Goal: Transaction & Acquisition: Purchase product/service

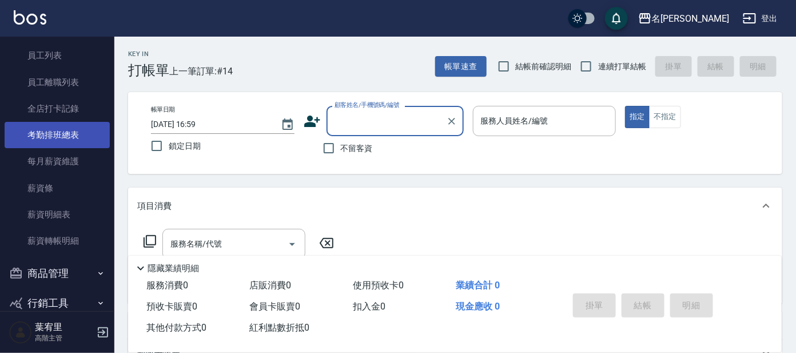
scroll to position [1599, 0]
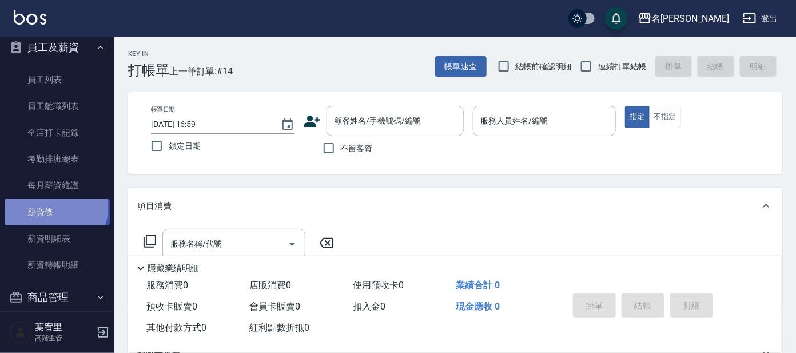
click at [49, 206] on link "薪資條" at bounding box center [57, 212] width 105 height 26
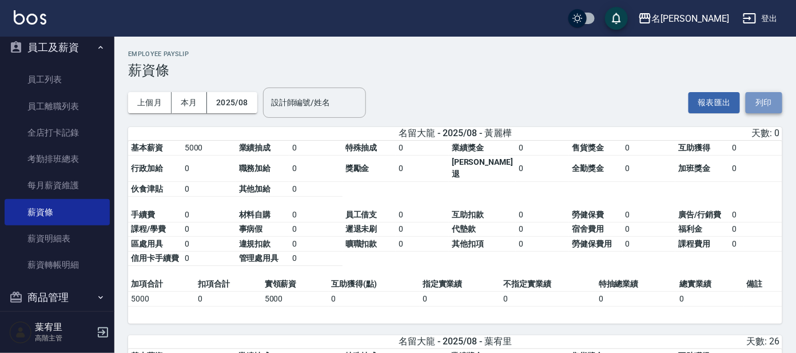
click at [766, 99] on button "列印" at bounding box center [764, 102] width 37 height 21
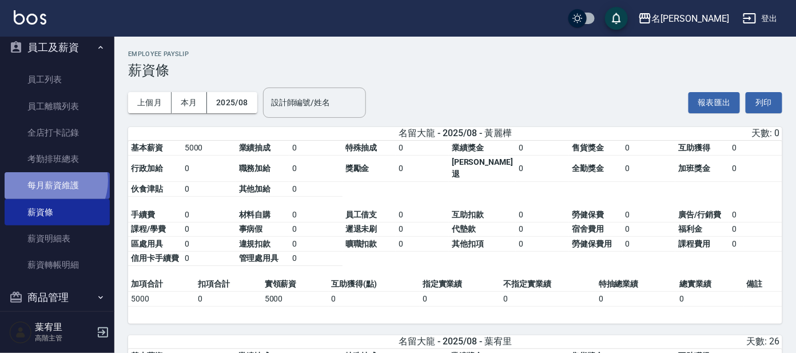
click at [49, 179] on link "每月薪資維護" at bounding box center [57, 185] width 105 height 26
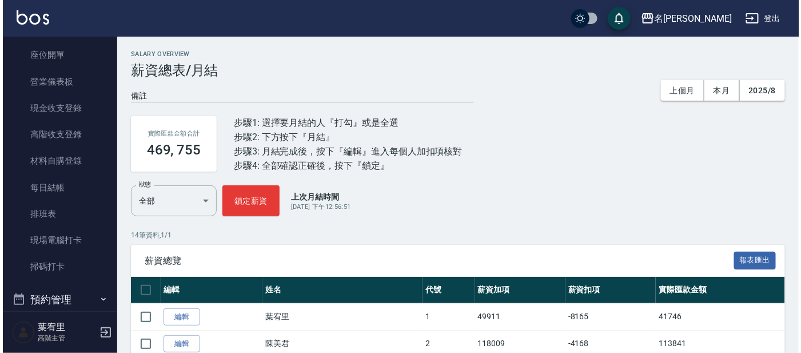
scroll to position [142, 0]
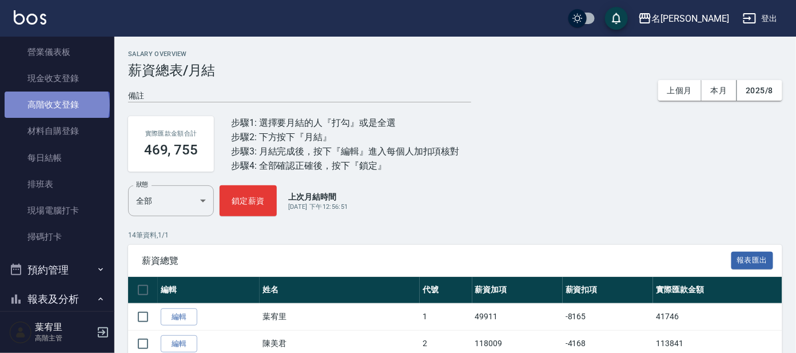
click at [55, 105] on link "高階收支登錄" at bounding box center [57, 104] width 105 height 26
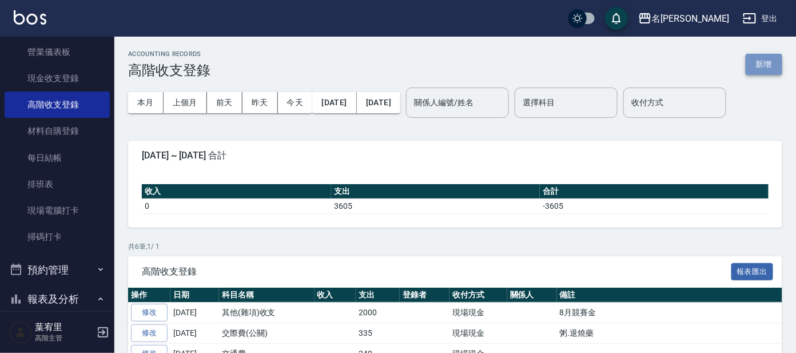
click at [768, 67] on button "新增" at bounding box center [764, 64] width 37 height 21
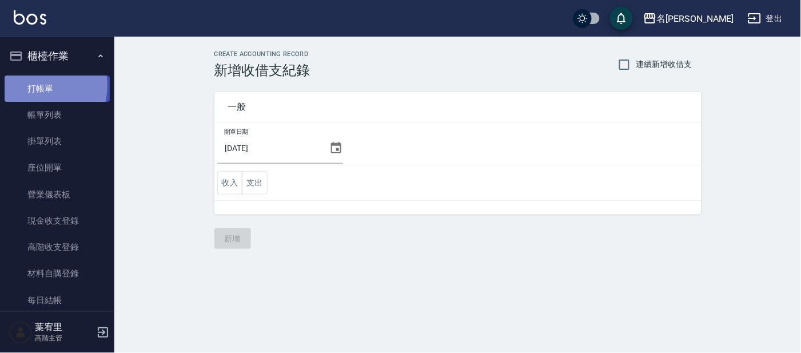
click at [39, 85] on link "打帳單" at bounding box center [57, 88] width 105 height 26
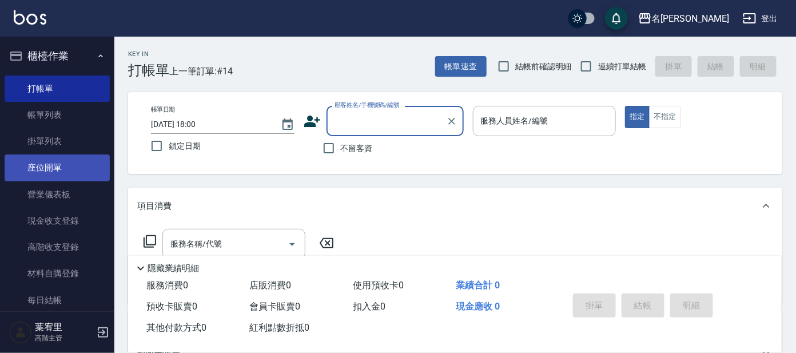
scroll to position [142, 0]
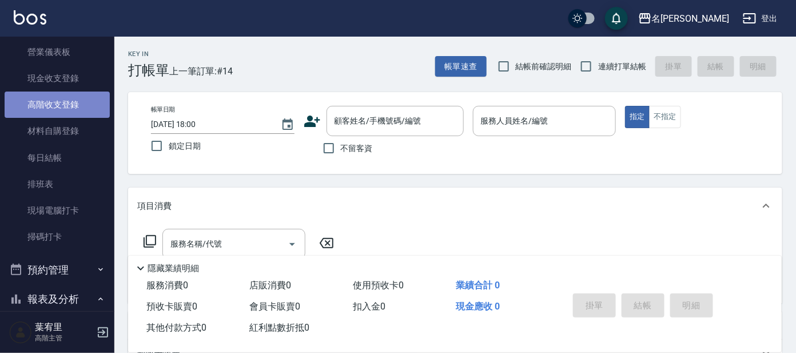
click at [57, 106] on link "高階收支登錄" at bounding box center [57, 104] width 105 height 26
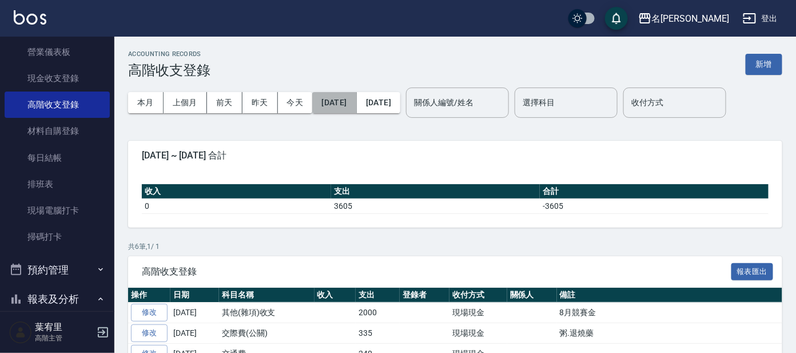
click at [346, 99] on button "2025/09/01" at bounding box center [334, 102] width 44 height 21
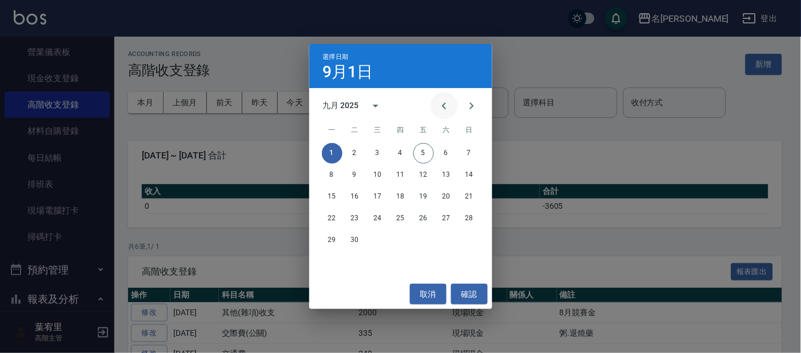
click at [441, 106] on icon "Previous month" at bounding box center [444, 106] width 14 height 14
click at [470, 238] on button "31" at bounding box center [469, 240] width 21 height 21
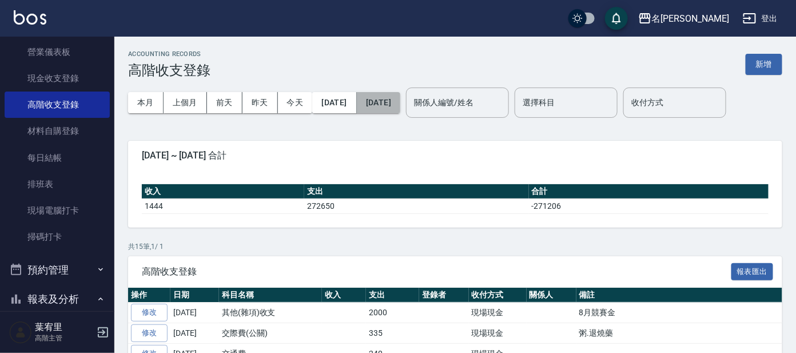
click at [400, 105] on button "2025/09/05" at bounding box center [378, 102] width 43 height 21
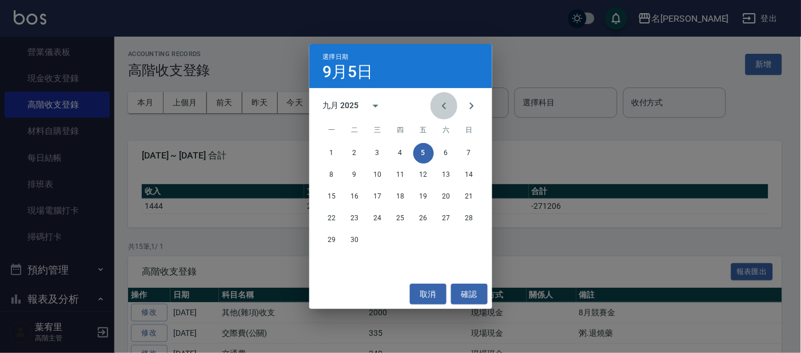
click at [443, 106] on icon "Previous month" at bounding box center [444, 105] width 4 height 7
click at [471, 236] on button "31" at bounding box center [469, 240] width 21 height 21
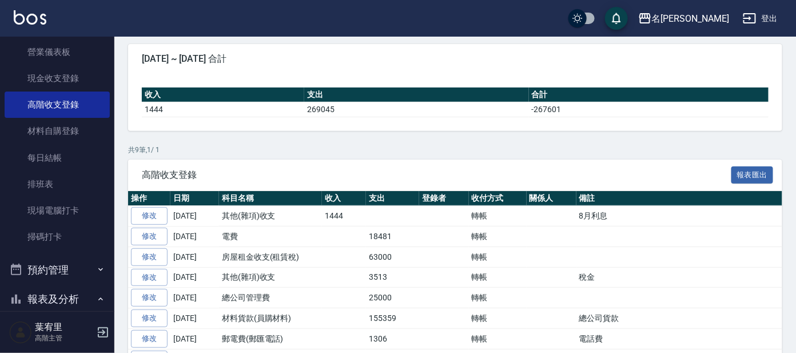
scroll to position [142, 0]
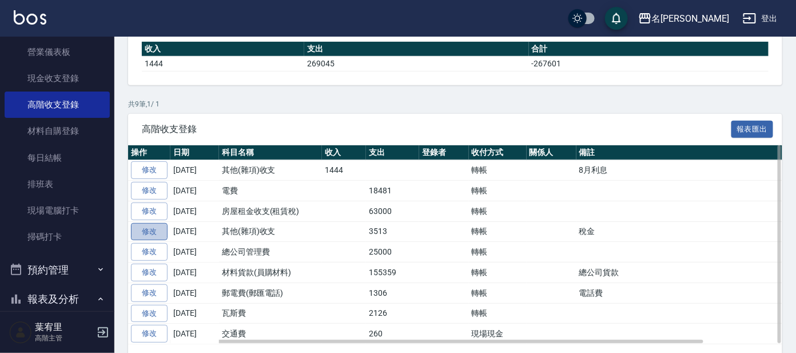
click at [154, 232] on link "修改" at bounding box center [149, 232] width 37 height 18
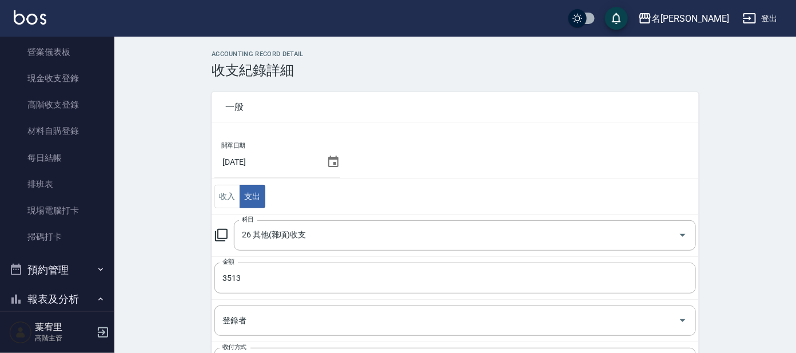
click at [222, 236] on icon at bounding box center [221, 235] width 14 height 14
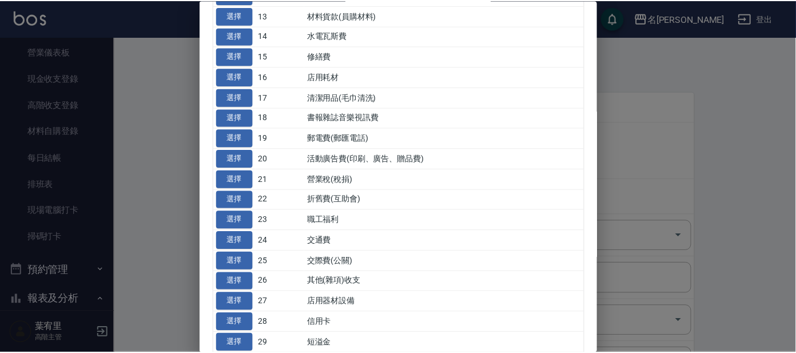
scroll to position [329, 0]
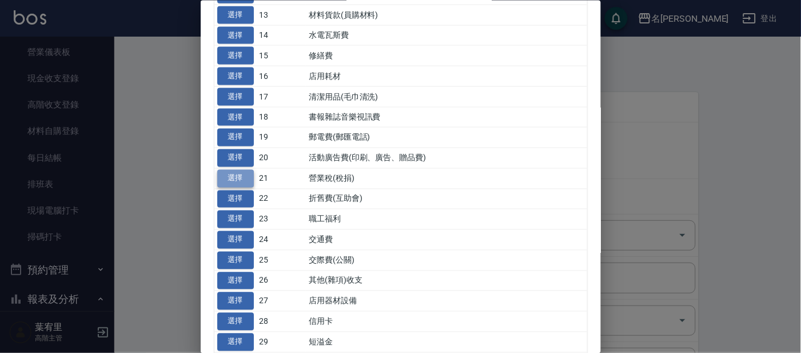
click at [236, 178] on button "選擇" at bounding box center [235, 178] width 37 height 18
type input "21 營業稅(稅捐)"
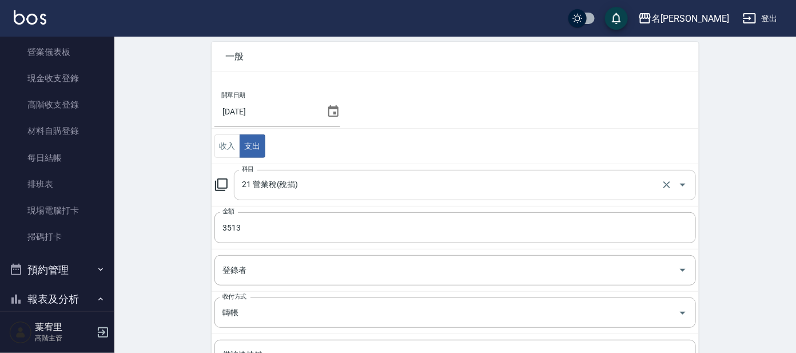
scroll to position [205, 0]
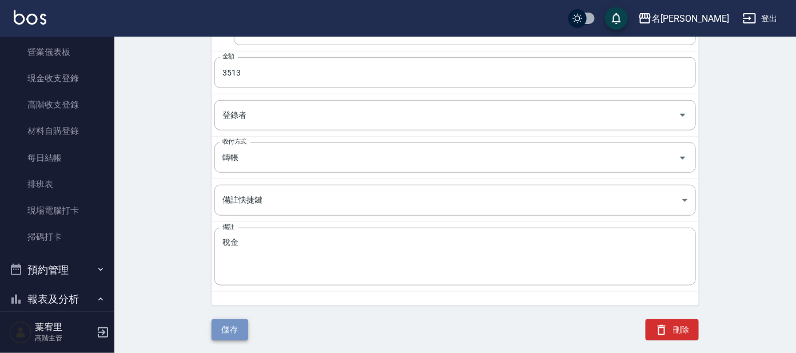
click at [232, 329] on button "儲存" at bounding box center [230, 329] width 37 height 21
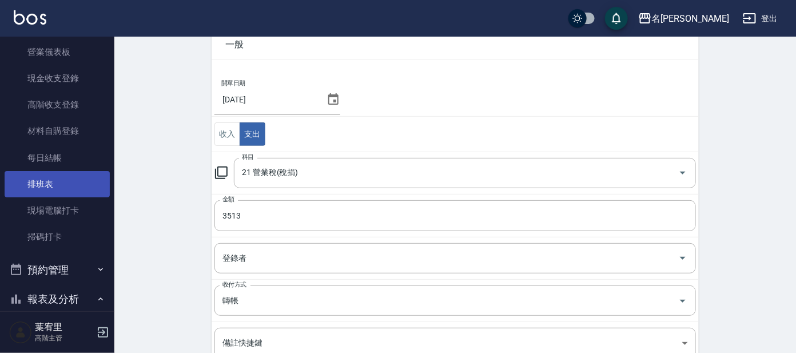
scroll to position [71, 0]
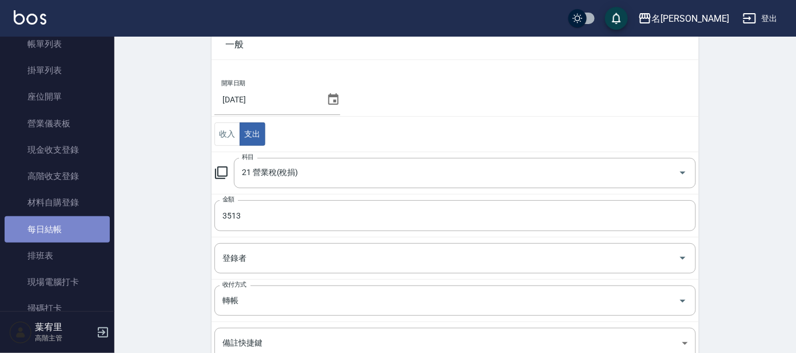
click at [59, 226] on link "每日結帳" at bounding box center [57, 229] width 105 height 26
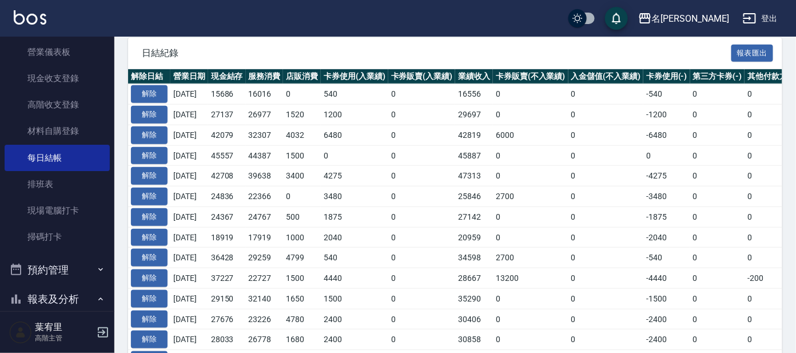
scroll to position [214, 0]
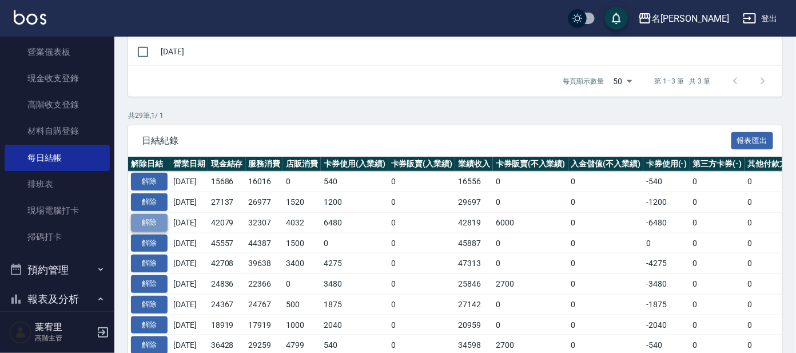
click at [146, 222] on button "解除" at bounding box center [149, 223] width 37 height 18
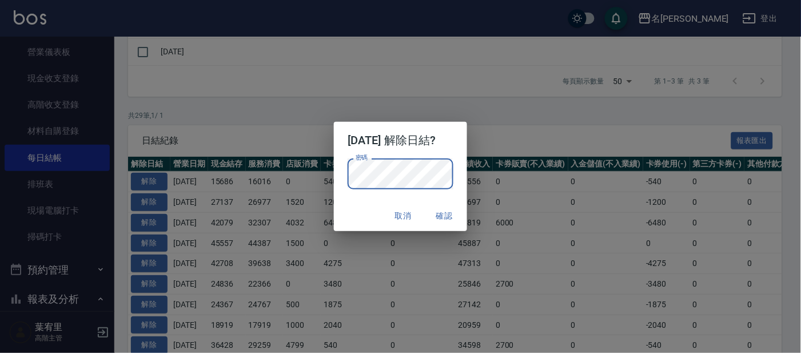
click at [452, 214] on button "確認" at bounding box center [444, 215] width 37 height 21
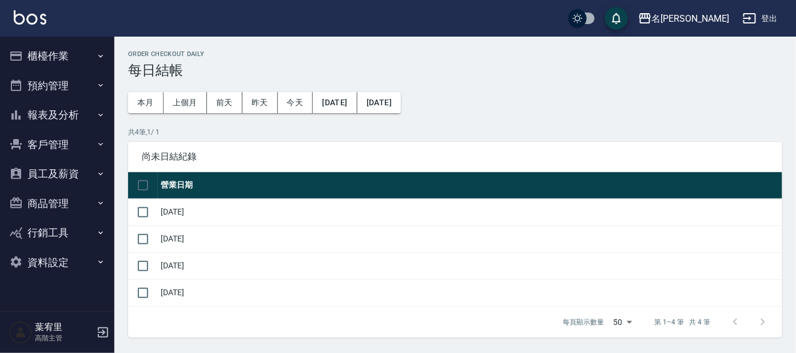
click at [63, 57] on button "櫃檯作業" at bounding box center [57, 56] width 105 height 30
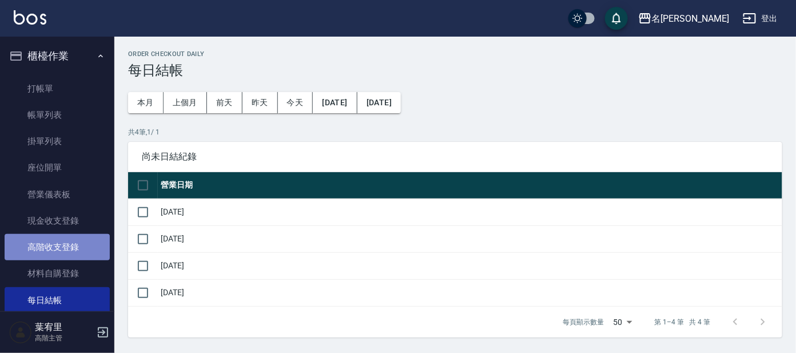
click at [59, 244] on link "高階收支登錄" at bounding box center [57, 247] width 105 height 26
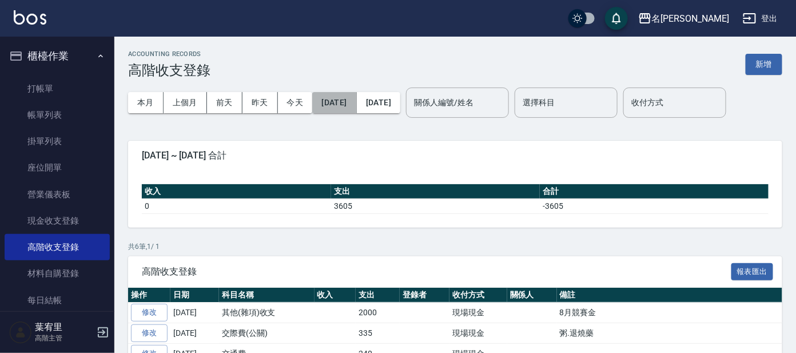
click at [347, 100] on button "[DATE]" at bounding box center [334, 102] width 44 height 21
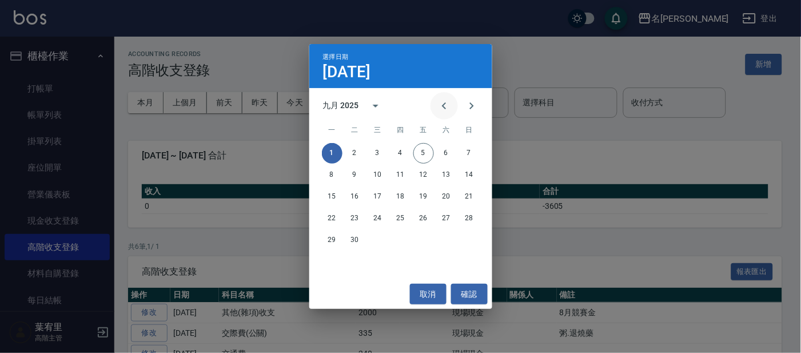
click at [445, 105] on icon "Previous month" at bounding box center [444, 106] width 14 height 14
click at [471, 237] on button "31" at bounding box center [469, 240] width 21 height 21
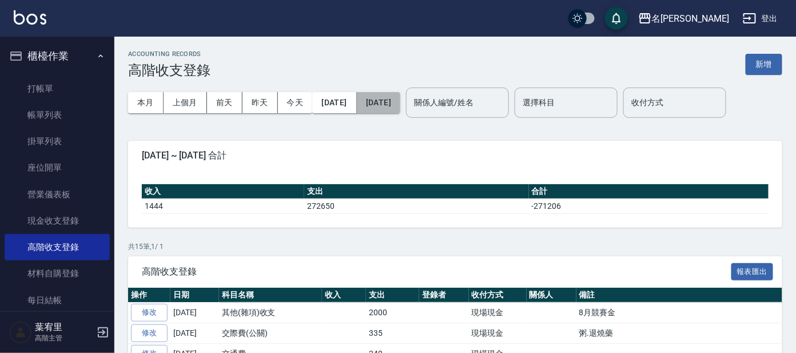
click at [398, 103] on button "[DATE]" at bounding box center [378, 102] width 43 height 21
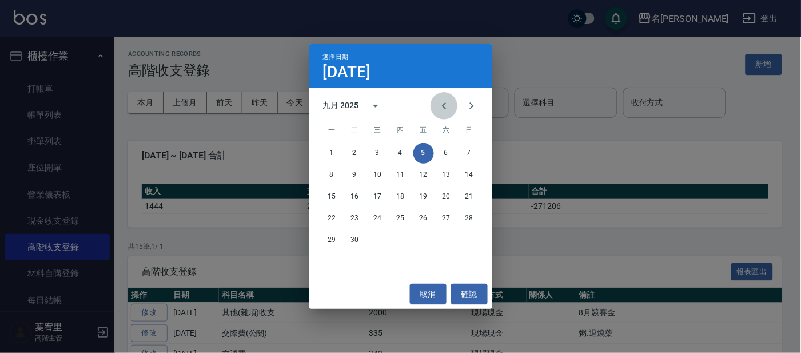
click at [441, 103] on icon "Previous month" at bounding box center [444, 106] width 14 height 14
click at [468, 240] on button "31" at bounding box center [469, 240] width 21 height 21
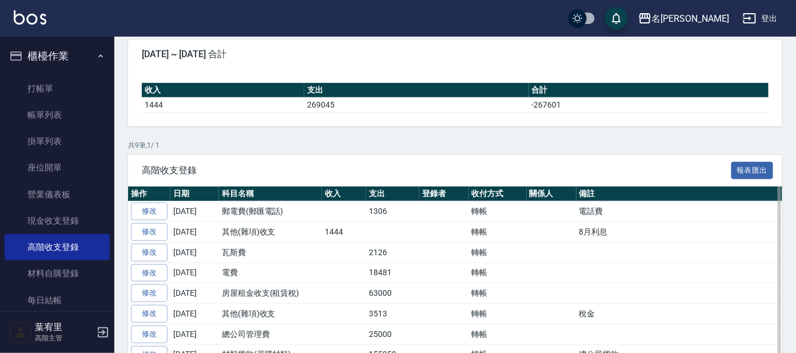
scroll to position [177, 0]
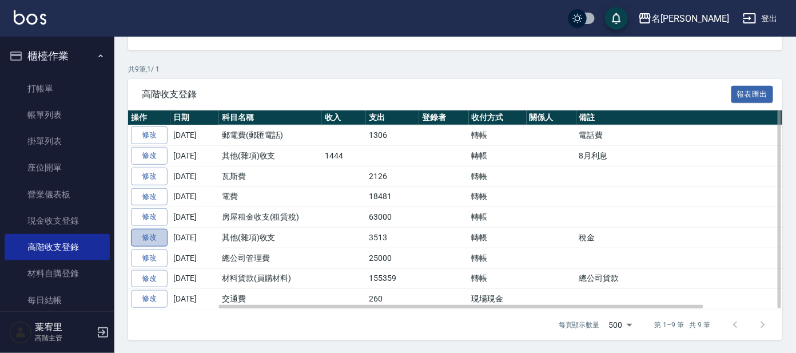
click at [147, 236] on link "修改" at bounding box center [149, 238] width 37 height 18
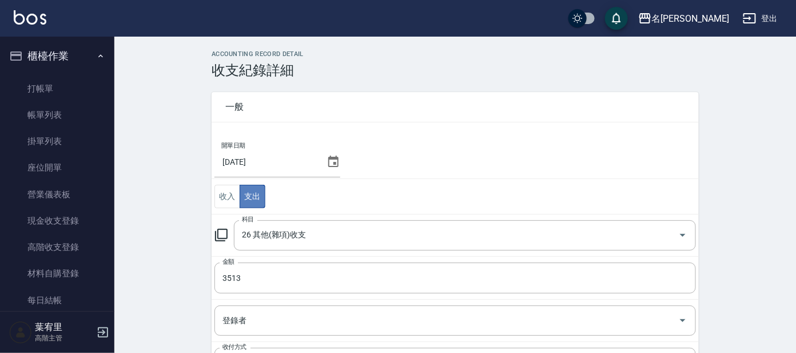
click at [251, 200] on button "支出" at bounding box center [253, 196] width 26 height 23
click at [224, 235] on icon at bounding box center [221, 235] width 14 height 14
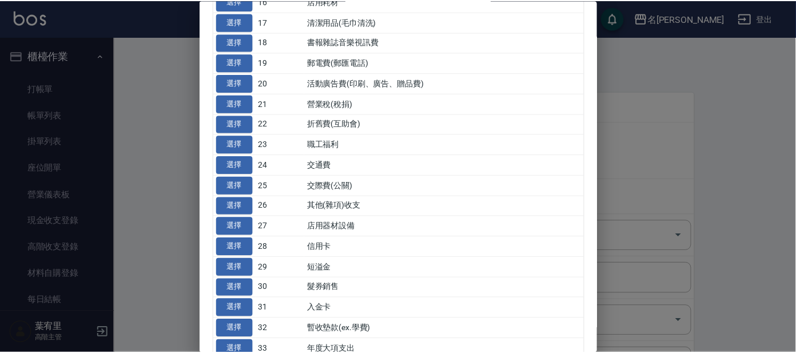
scroll to position [401, 0]
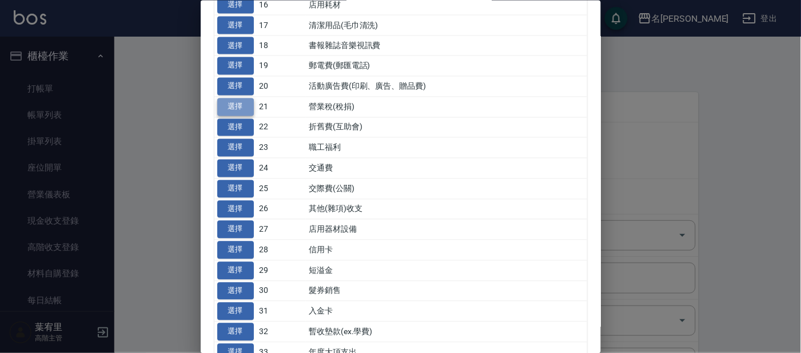
click at [237, 103] on button "選擇" at bounding box center [235, 107] width 37 height 18
type input "21 營業稅(稅捐)"
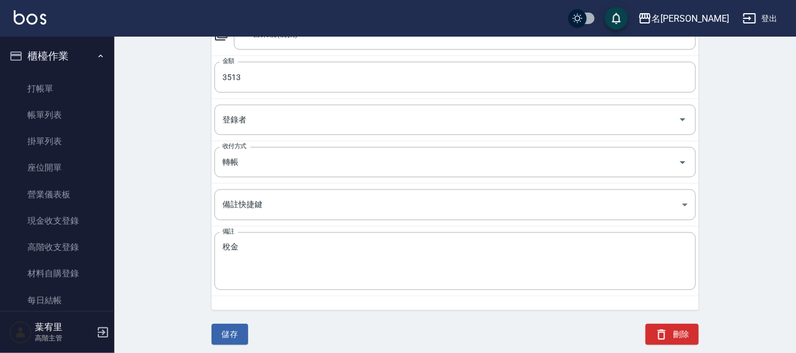
scroll to position [205, 0]
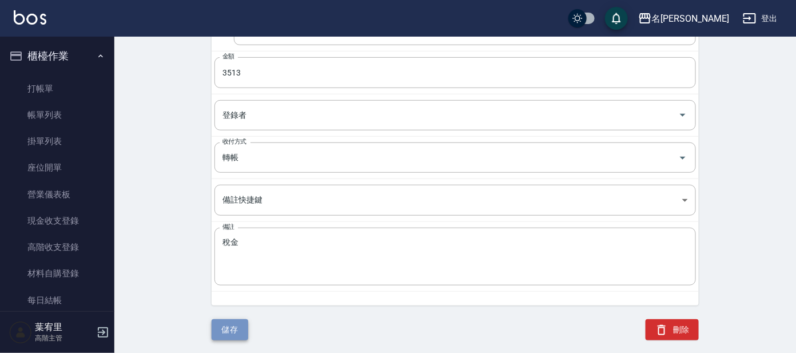
click at [228, 326] on button "儲存" at bounding box center [230, 329] width 37 height 21
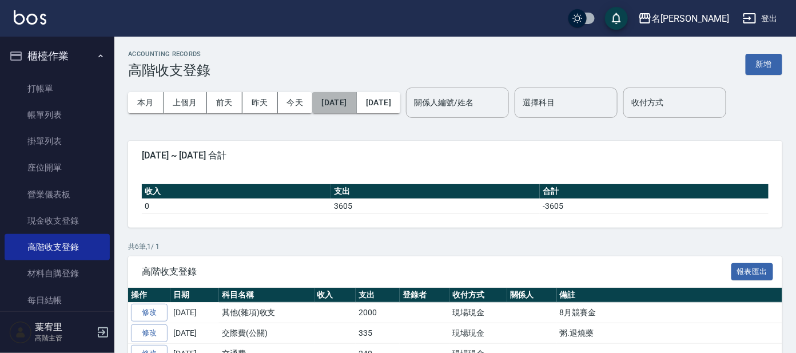
click at [326, 105] on button "2025/09/01" at bounding box center [334, 102] width 44 height 21
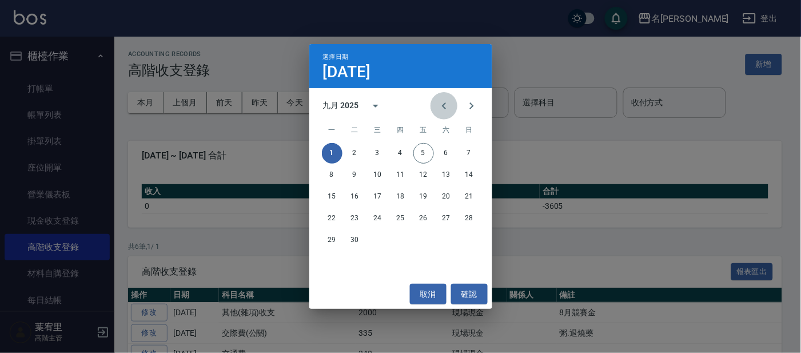
click at [441, 105] on icon "Previous month" at bounding box center [444, 106] width 14 height 14
click at [468, 238] on button "31" at bounding box center [469, 240] width 21 height 21
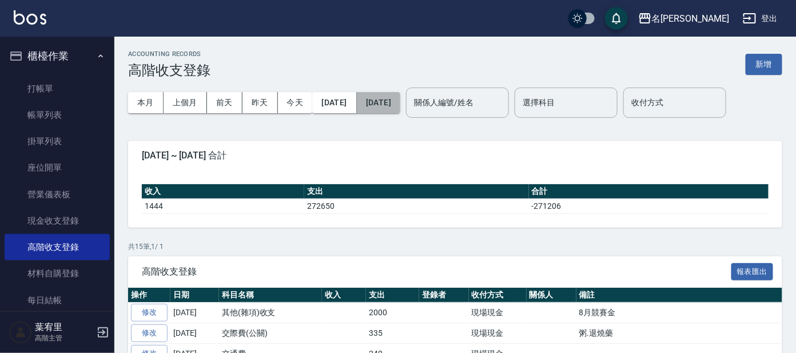
click at [400, 99] on button "2025/09/05" at bounding box center [378, 102] width 43 height 21
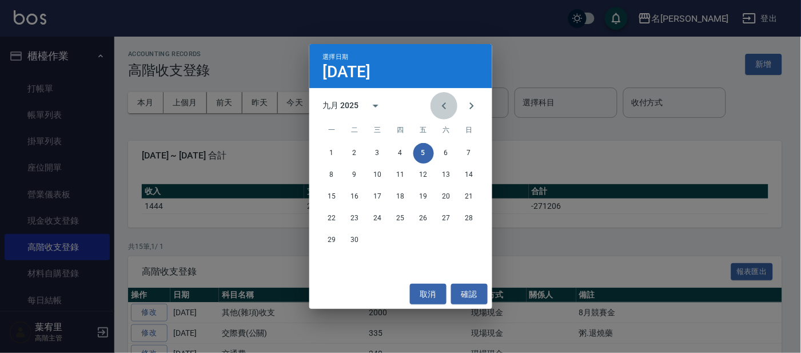
click at [445, 107] on icon "Previous month" at bounding box center [444, 105] width 4 height 7
click at [468, 238] on button "31" at bounding box center [469, 240] width 21 height 21
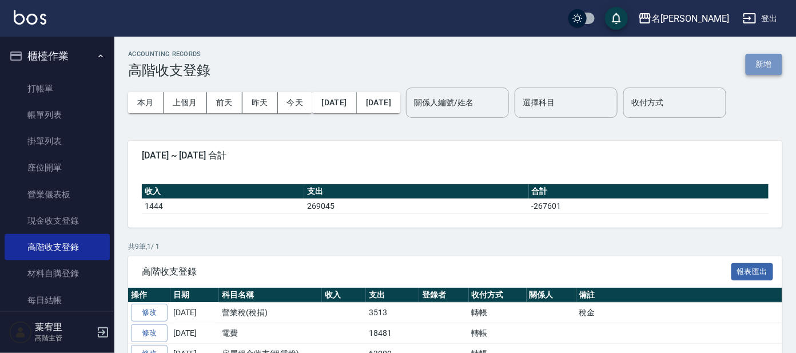
click at [760, 67] on button "新增" at bounding box center [764, 64] width 37 height 21
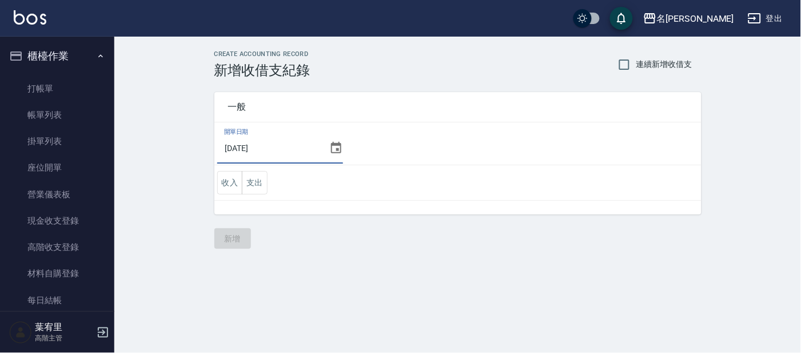
drag, startPoint x: 245, startPoint y: 151, endPoint x: 288, endPoint y: 150, distance: 42.9
click at [288, 150] on input "2025/09/05" at bounding box center [270, 148] width 107 height 31
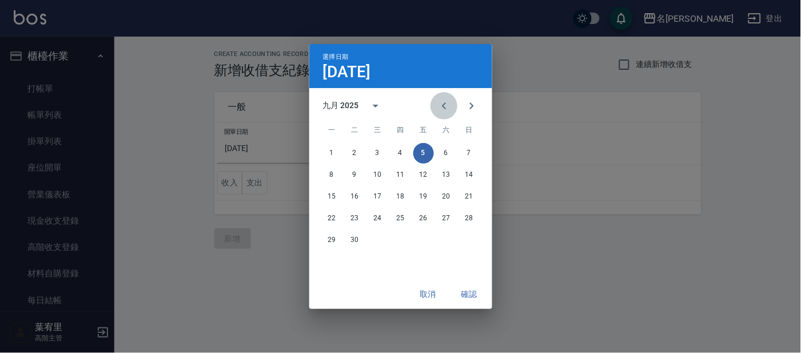
click at [442, 105] on icon "Previous month" at bounding box center [444, 106] width 14 height 14
click at [467, 240] on button "31" at bounding box center [469, 240] width 21 height 21
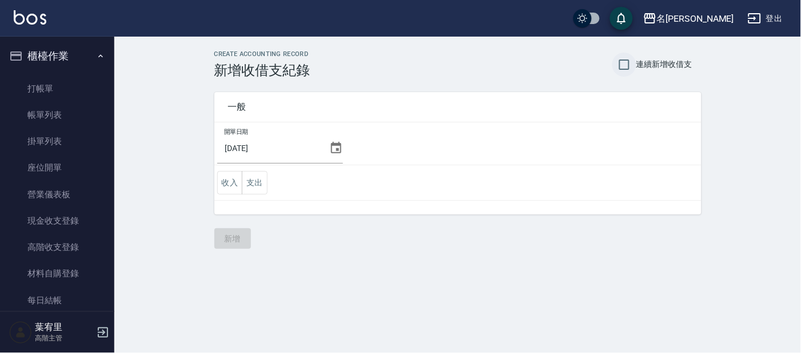
click at [624, 63] on input "連續新增收借支" at bounding box center [624, 65] width 24 height 24
checkbox input "true"
click at [226, 181] on button "收入" at bounding box center [230, 182] width 26 height 23
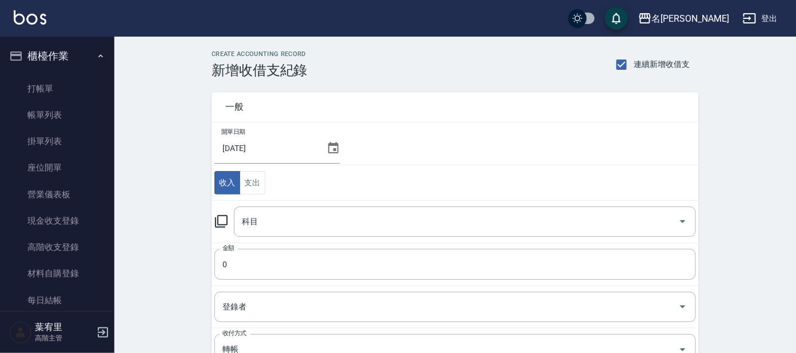
click at [224, 219] on icon at bounding box center [221, 221] width 14 height 14
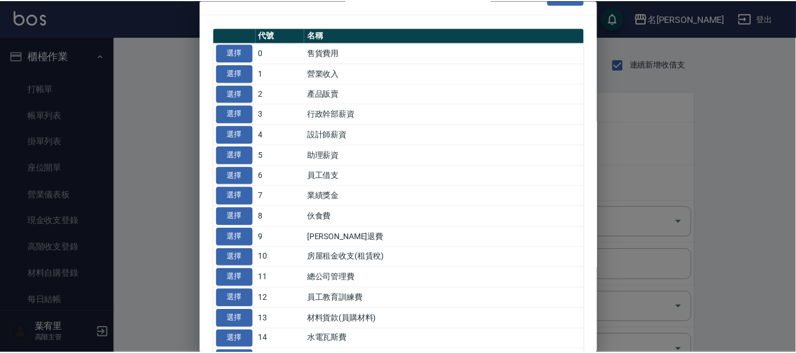
scroll to position [71, 0]
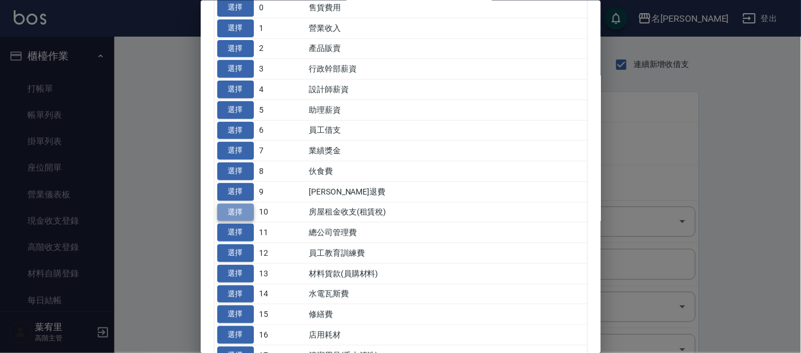
click at [237, 210] on button "選擇" at bounding box center [235, 212] width 37 height 18
type input "10 房屋租金收支(租賃稅)"
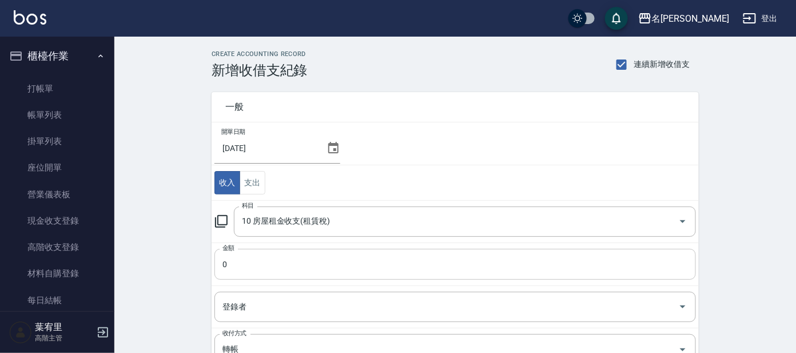
click at [242, 261] on input "0" at bounding box center [454, 264] width 481 height 31
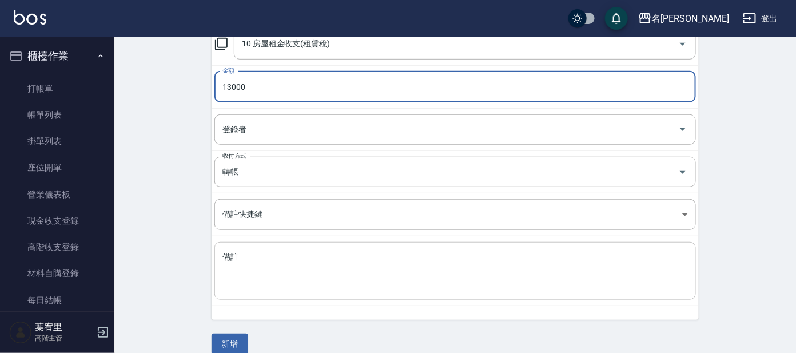
scroll to position [192, 0]
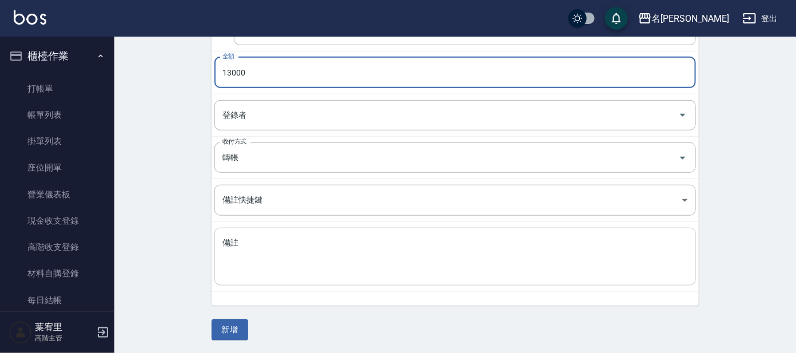
type input "13000"
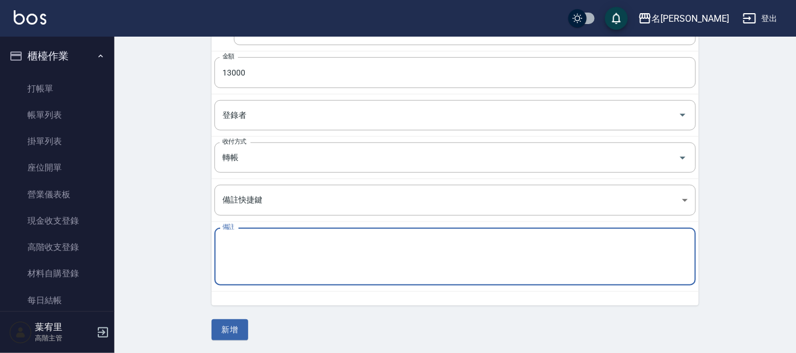
click at [270, 238] on textarea "備註" at bounding box center [454, 256] width 465 height 39
type textarea "A"
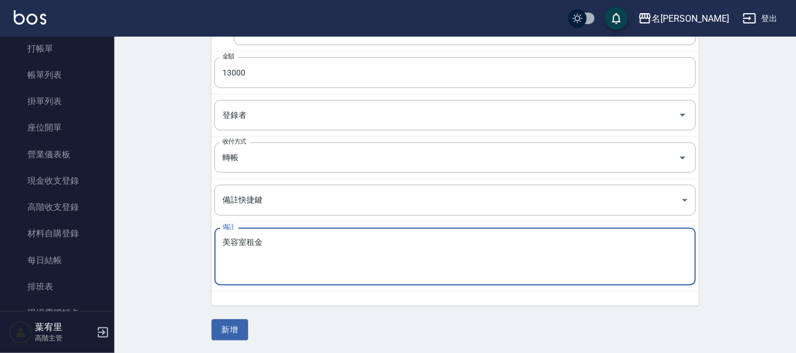
scroll to position [71, 0]
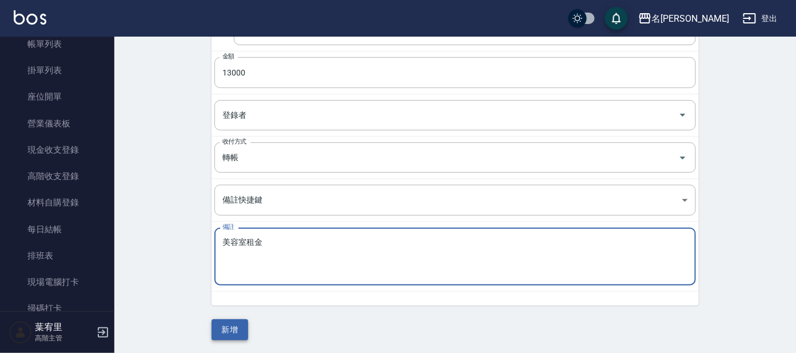
type textarea "美容室租金"
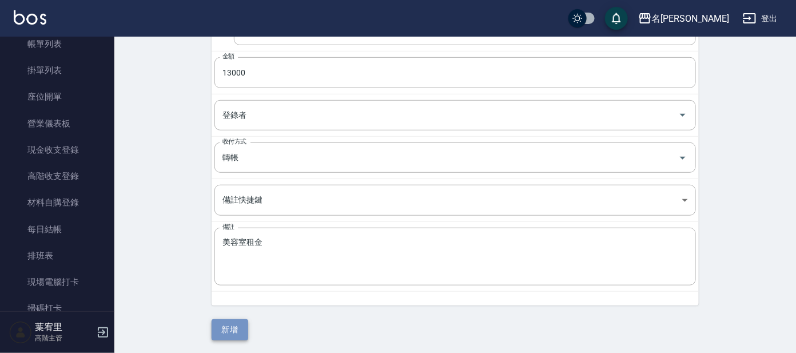
click at [241, 327] on button "新增" at bounding box center [230, 329] width 37 height 21
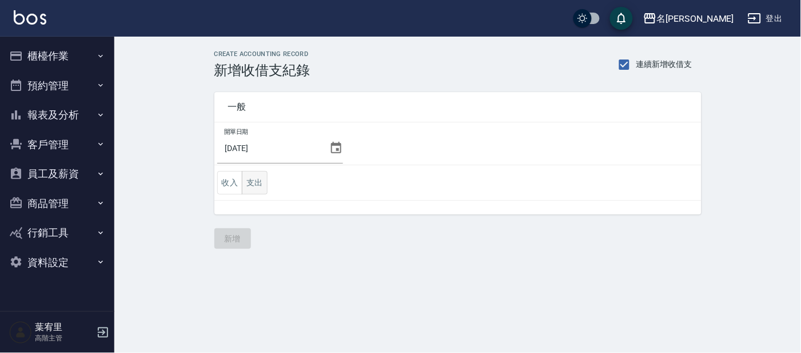
click at [254, 180] on button "支出" at bounding box center [255, 182] width 26 height 23
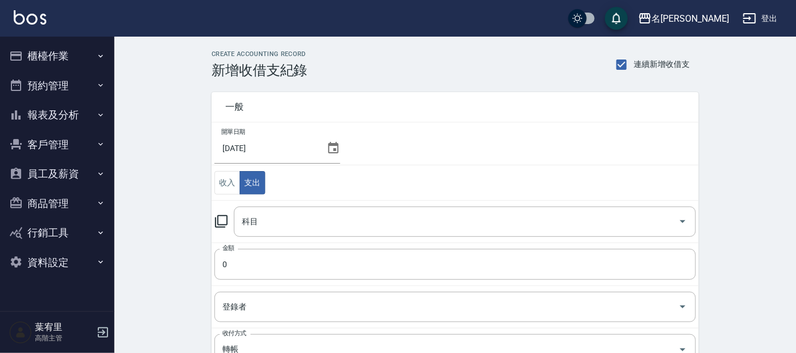
click at [218, 220] on icon at bounding box center [221, 221] width 14 height 14
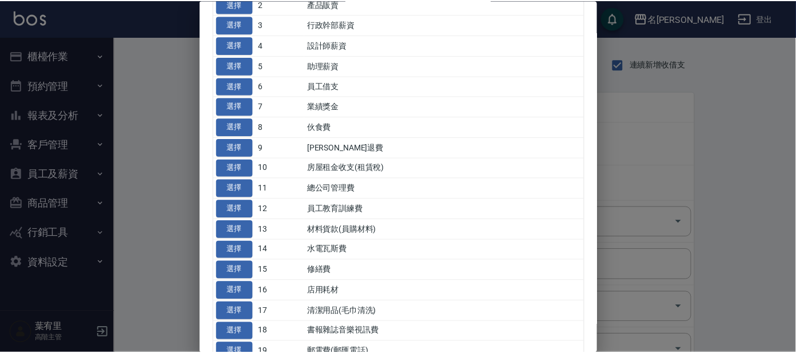
scroll to position [186, 0]
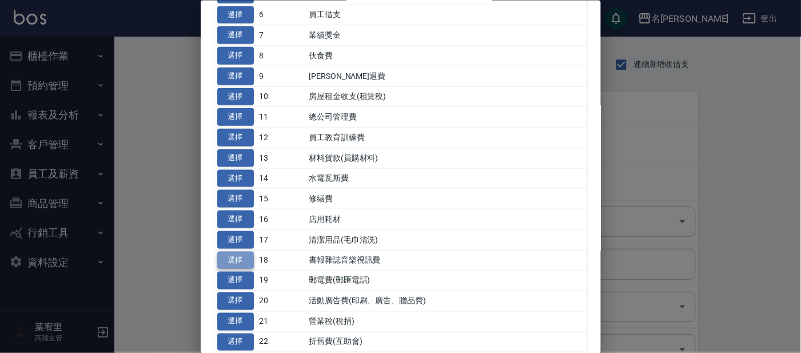
click at [229, 260] on button "選擇" at bounding box center [235, 260] width 37 height 18
type input "18 書報雜誌音樂視訊費"
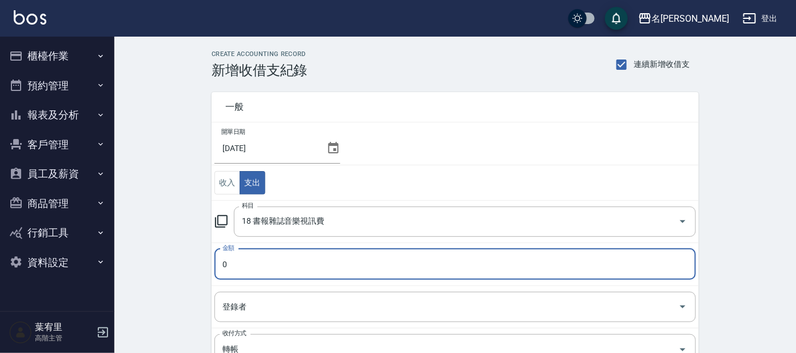
click at [235, 263] on input "0" at bounding box center [454, 264] width 481 height 31
type input "2895"
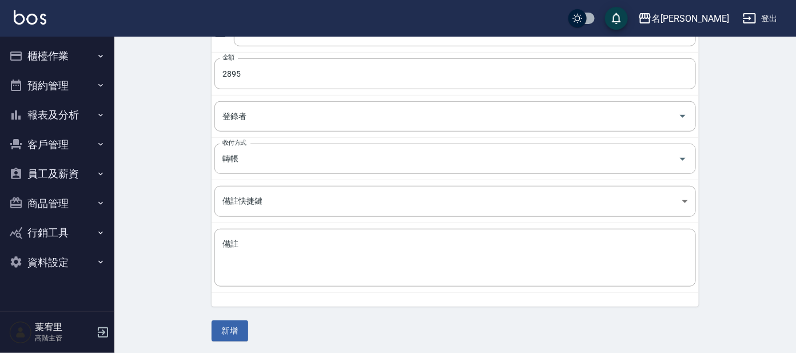
scroll to position [192, 0]
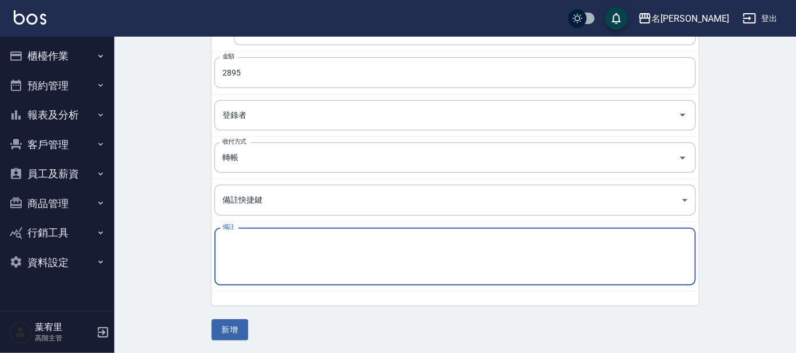
click at [253, 242] on textarea "備註" at bounding box center [454, 256] width 465 height 39
type textarea "R"
click at [238, 242] on textarea "金平道平道" at bounding box center [454, 256] width 465 height 39
click at [265, 240] on textarea "金平道平道" at bounding box center [454, 256] width 465 height 39
click at [237, 242] on textarea "金平道" at bounding box center [454, 256] width 465 height 39
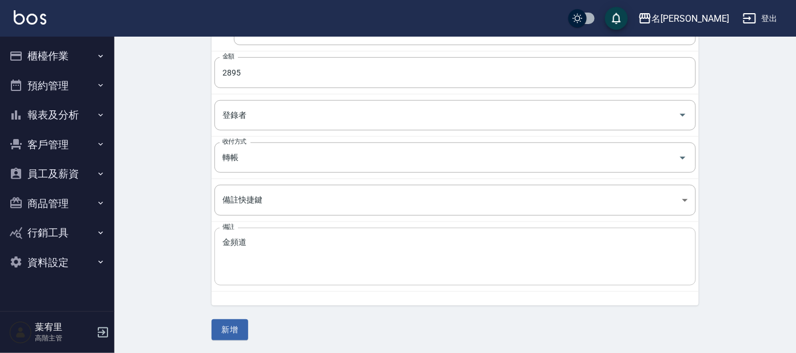
click at [264, 235] on div "金頻道 x 備註" at bounding box center [454, 257] width 481 height 58
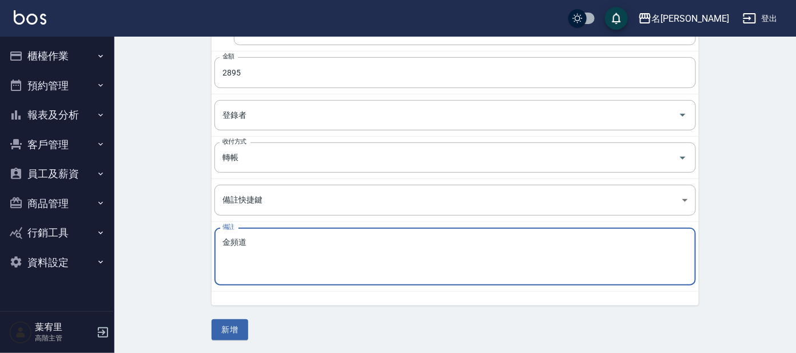
click at [253, 242] on textarea "金頻道" at bounding box center [454, 256] width 465 height 39
type textarea "金頻道有線電視"
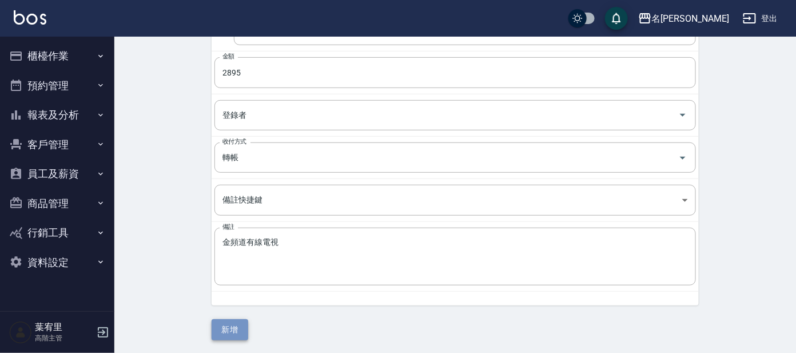
click at [223, 329] on button "新增" at bounding box center [230, 329] width 37 height 21
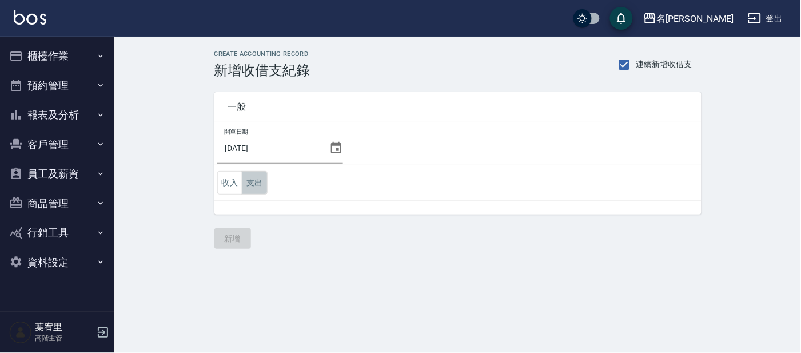
click at [257, 185] on button "支出" at bounding box center [255, 182] width 26 height 23
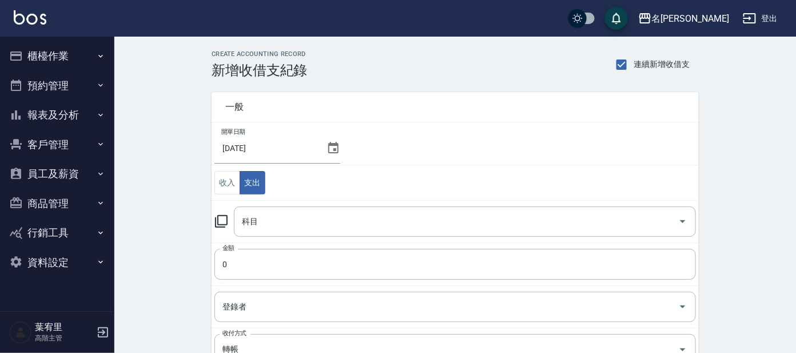
click at [221, 218] on icon at bounding box center [221, 221] width 14 height 14
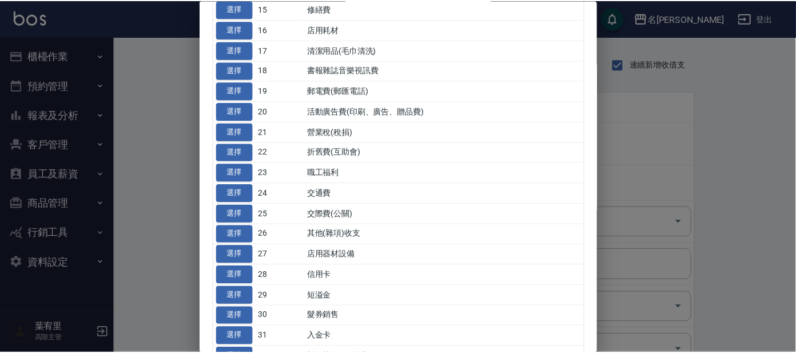
scroll to position [428, 0]
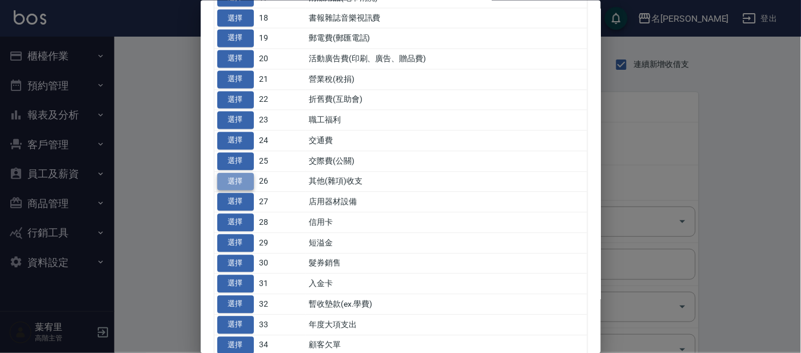
click at [233, 180] on button "選擇" at bounding box center [235, 182] width 37 height 18
type input "26 其他(雜項)收支"
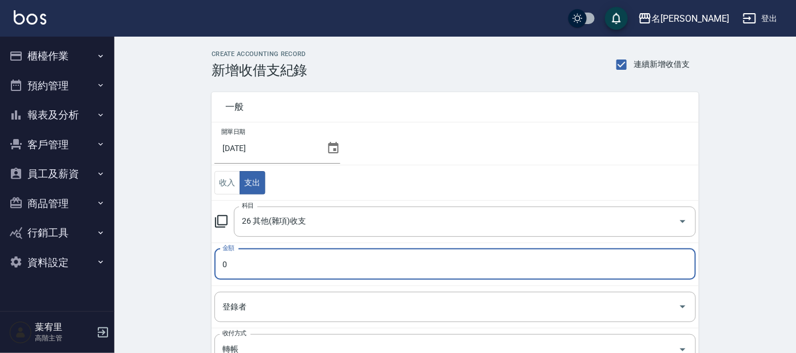
click at [241, 256] on input "0" at bounding box center [454, 264] width 481 height 31
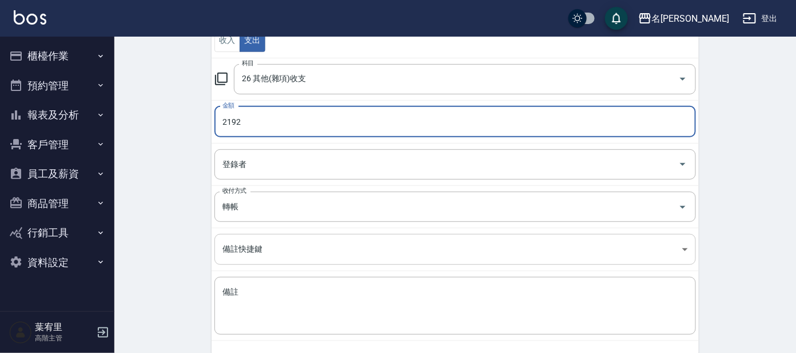
scroll to position [192, 0]
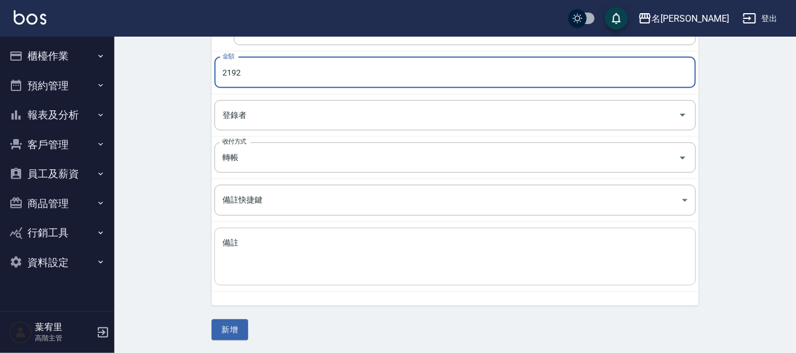
type input "2192"
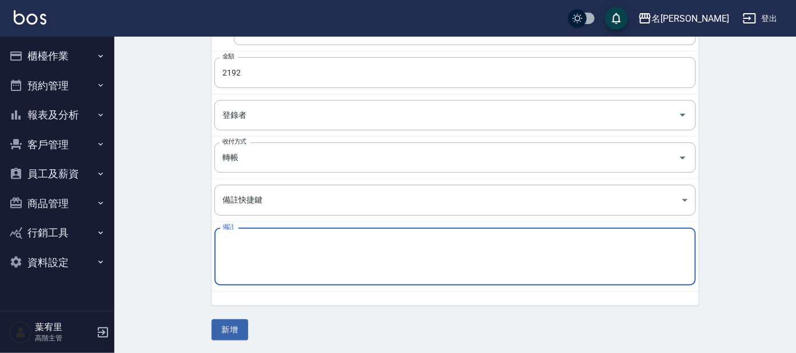
click at [240, 244] on textarea "備註" at bounding box center [454, 256] width 465 height 39
type textarea "N"
type textarea "宿舍床墊"
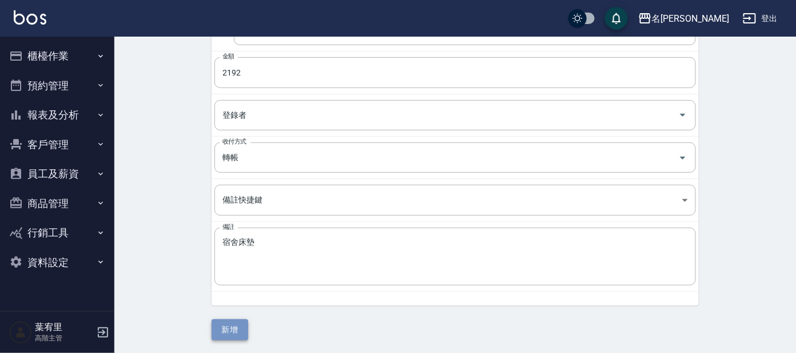
click at [225, 326] on button "新增" at bounding box center [230, 329] width 37 height 21
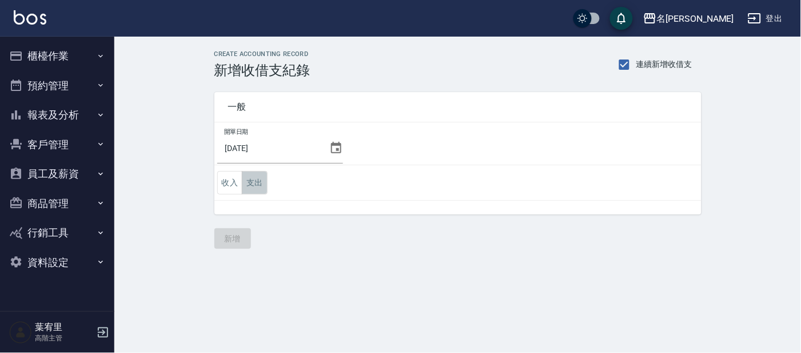
click at [254, 184] on button "支出" at bounding box center [255, 182] width 26 height 23
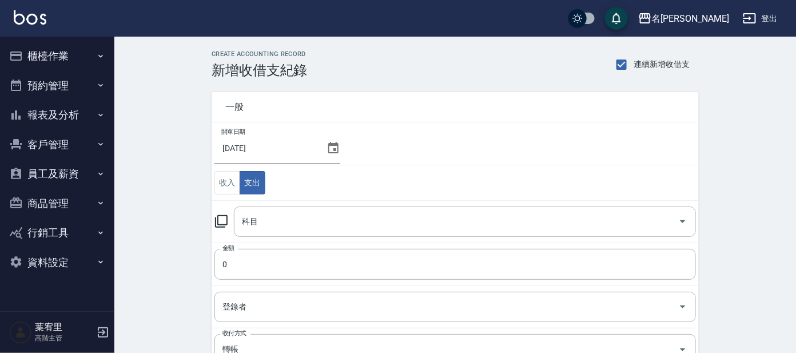
click at [218, 221] on icon at bounding box center [221, 221] width 14 height 14
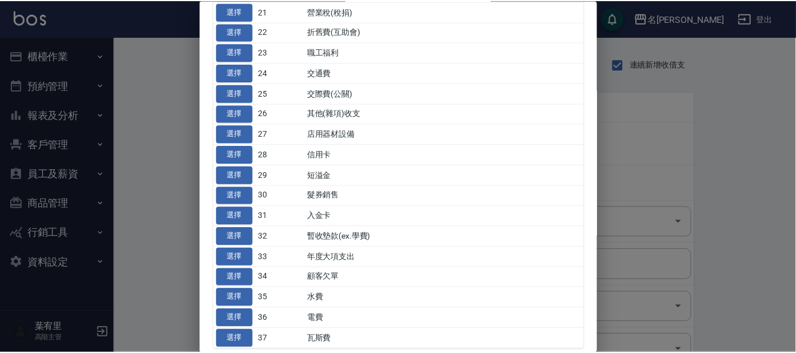
scroll to position [472, 0]
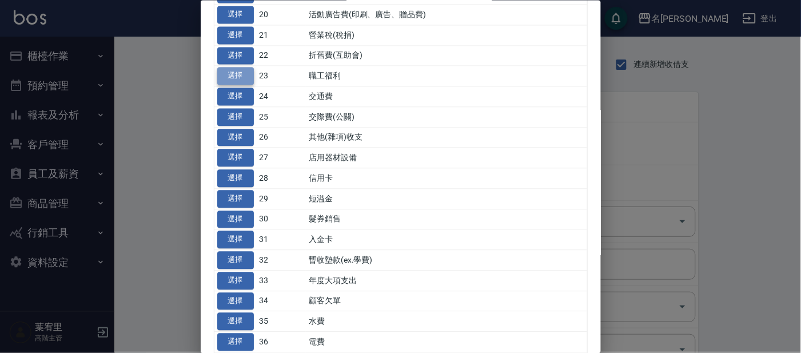
click at [236, 76] on button "選擇" at bounding box center [235, 76] width 37 height 18
type input "23 職工福利"
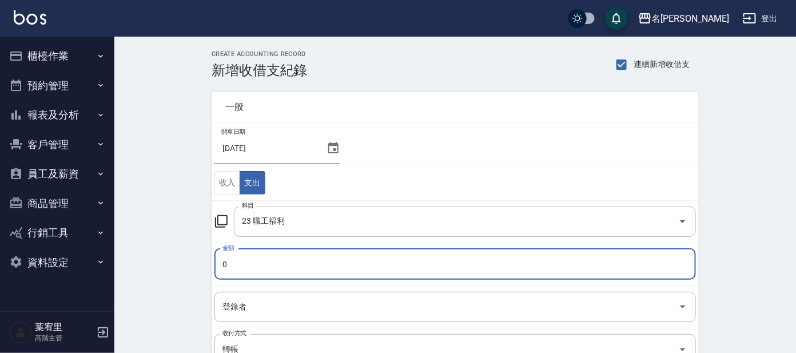
click at [246, 264] on input "0" at bounding box center [454, 264] width 481 height 31
type input "20000"
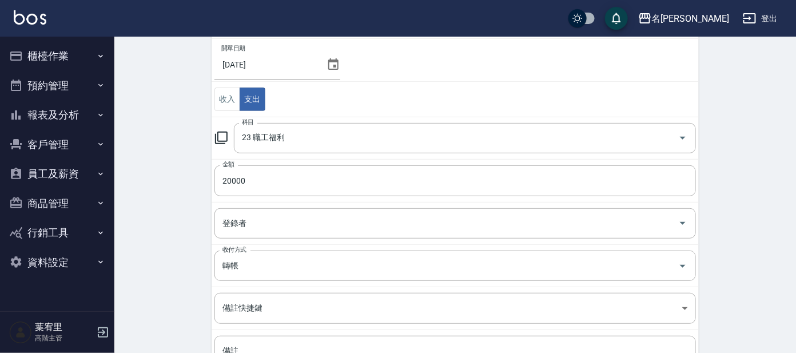
scroll to position [142, 0]
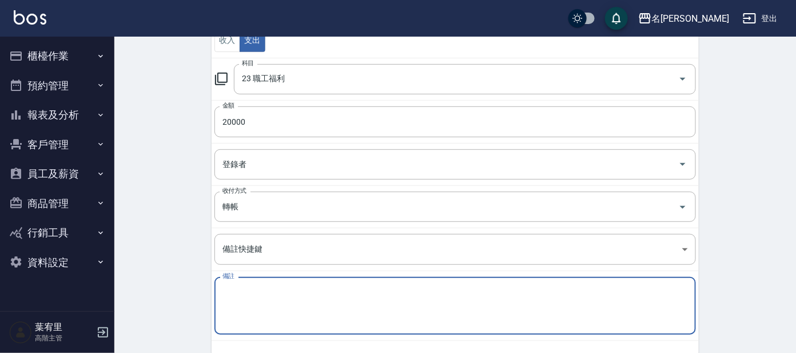
click at [237, 289] on textarea "備註" at bounding box center [454, 305] width 465 height 39
type textarea "M"
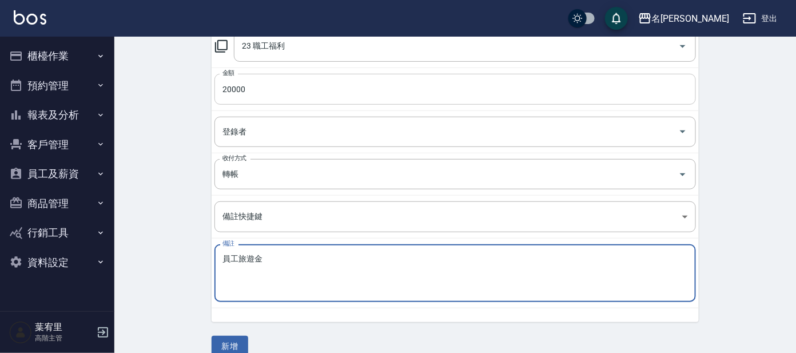
type textarea "員工旅遊金"
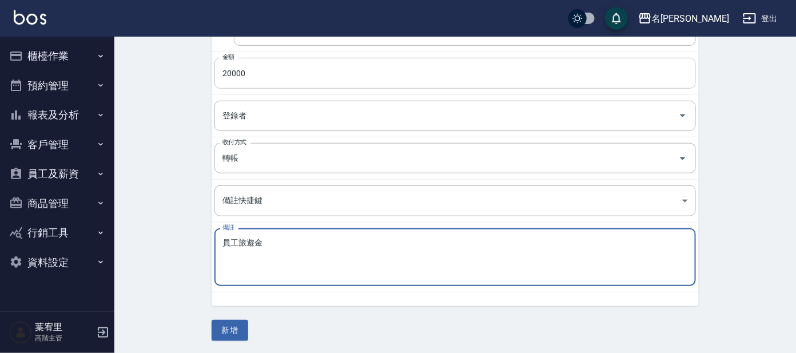
scroll to position [192, 0]
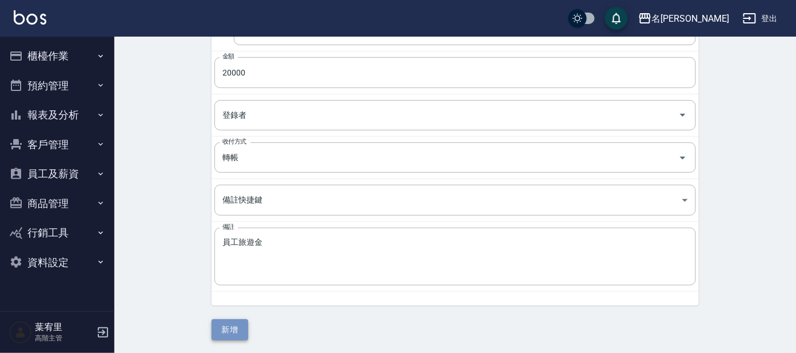
click at [226, 330] on button "新增" at bounding box center [230, 329] width 37 height 21
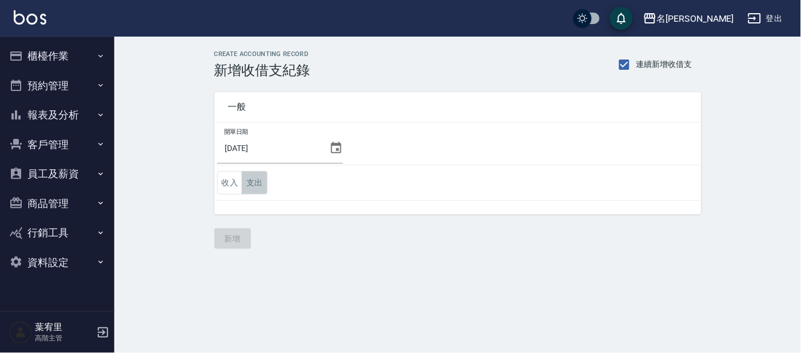
click at [254, 181] on button "支出" at bounding box center [255, 182] width 26 height 23
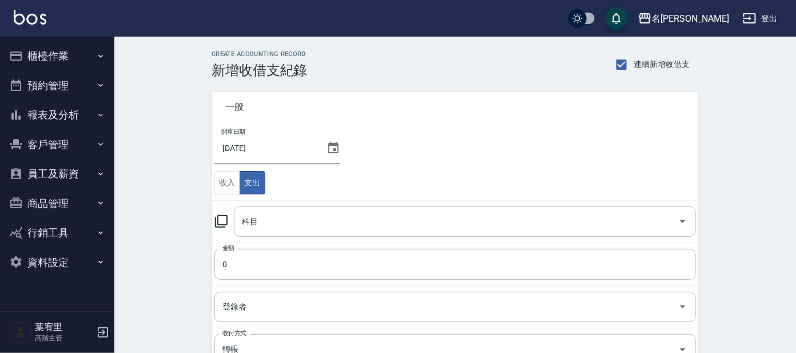
click at [218, 218] on icon at bounding box center [221, 221] width 13 height 13
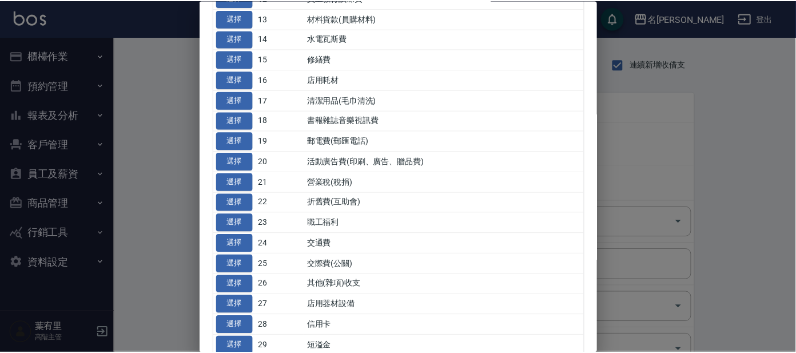
scroll to position [357, 0]
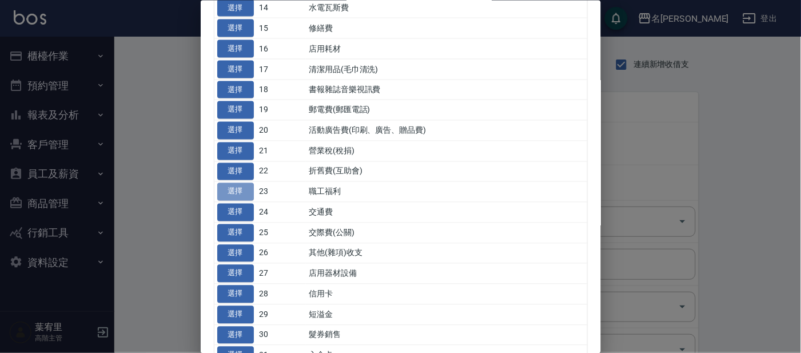
click at [236, 190] on button "選擇" at bounding box center [235, 192] width 37 height 18
type input "23 職工福利"
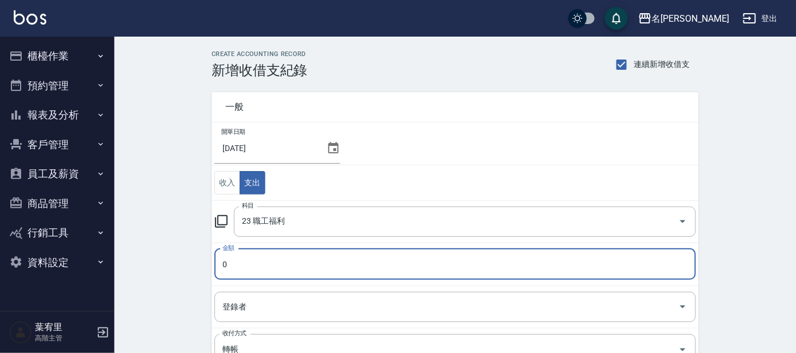
click at [238, 258] on input "0" at bounding box center [454, 264] width 481 height 31
type input "350"
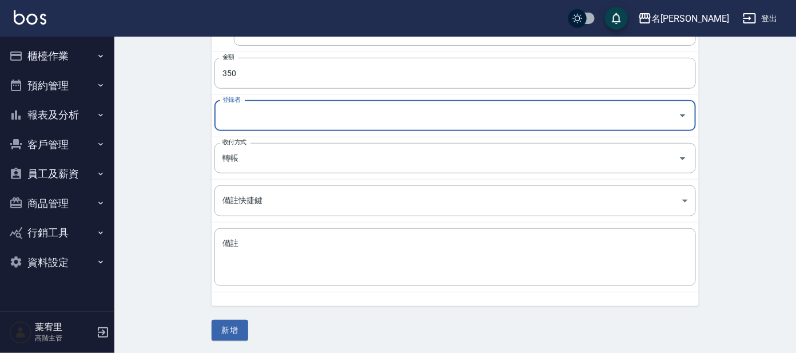
scroll to position [192, 0]
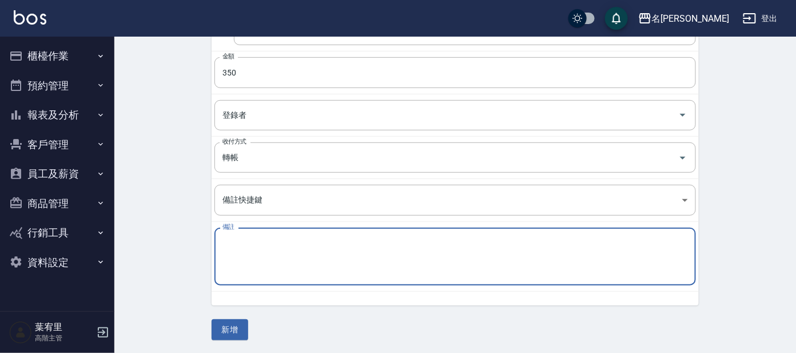
click at [222, 250] on textarea "備註" at bounding box center [454, 256] width 465 height 39
type textarea "Z"
type textarea "罰單"
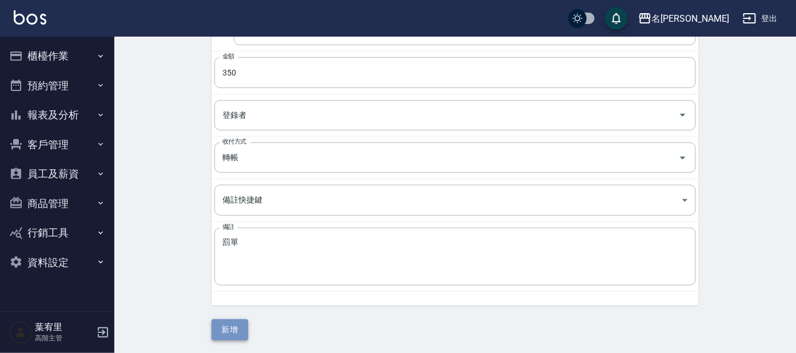
click at [234, 328] on button "新增" at bounding box center [230, 329] width 37 height 21
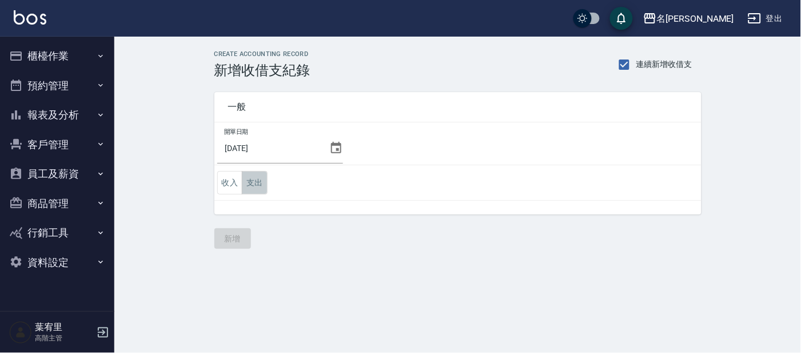
click at [256, 180] on button "支出" at bounding box center [255, 182] width 26 height 23
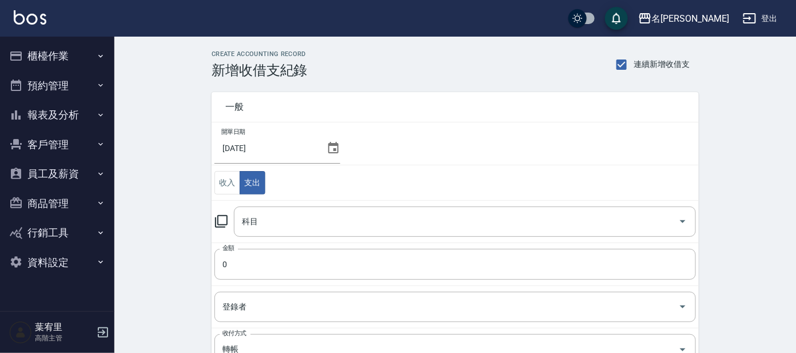
click at [220, 218] on icon at bounding box center [221, 221] width 14 height 14
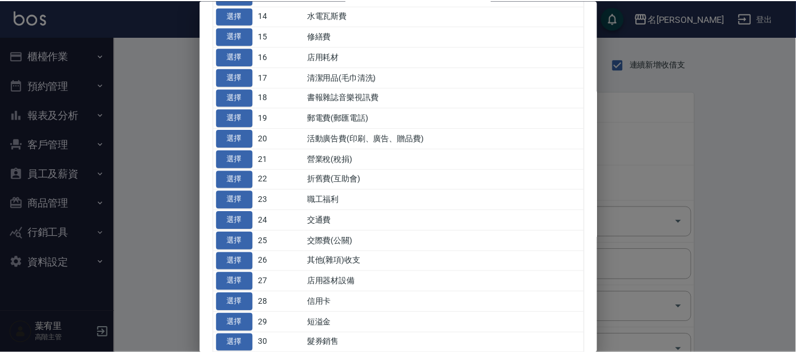
scroll to position [428, 0]
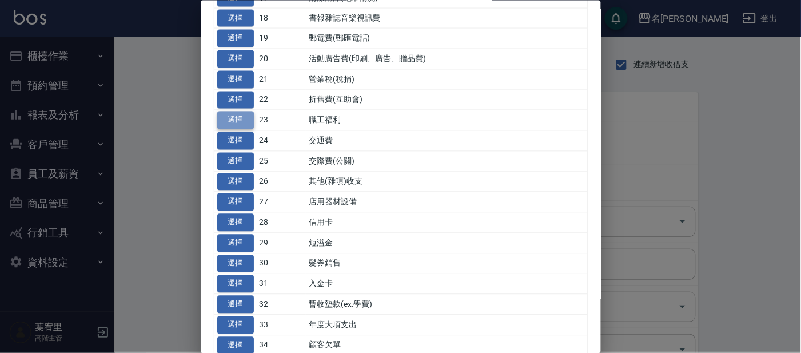
click at [238, 119] on button "選擇" at bounding box center [235, 120] width 37 height 18
type input "23 職工福利"
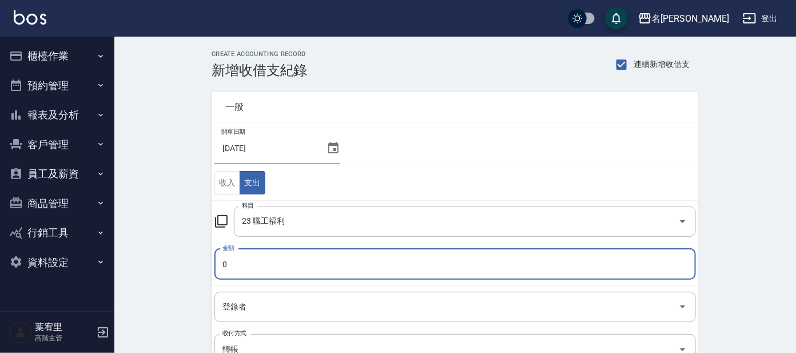
click at [239, 259] on input "0" at bounding box center [454, 264] width 481 height 31
type input "2000"
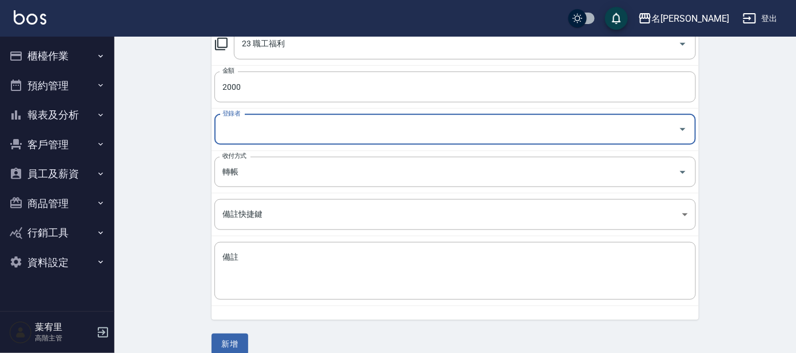
scroll to position [192, 0]
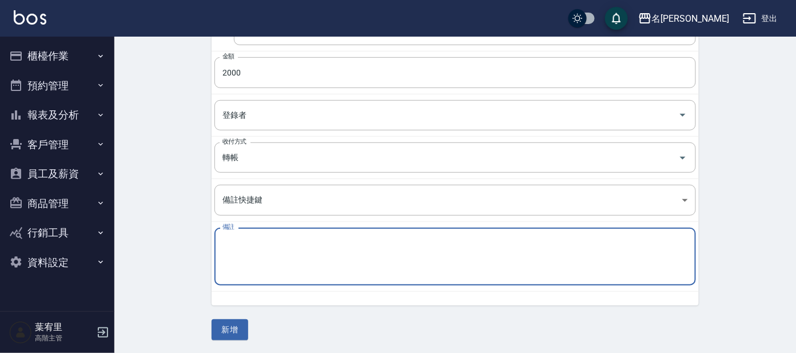
drag, startPoint x: 233, startPoint y: 248, endPoint x: 235, endPoint y: 233, distance: 14.5
click at [233, 245] on textarea "備註" at bounding box center [454, 256] width 465 height 39
type textarea "M"
type textarea "員工教育金"
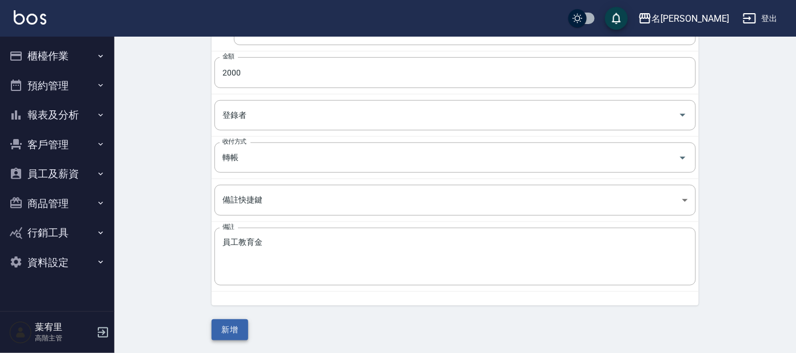
click at [233, 327] on button "新增" at bounding box center [230, 329] width 37 height 21
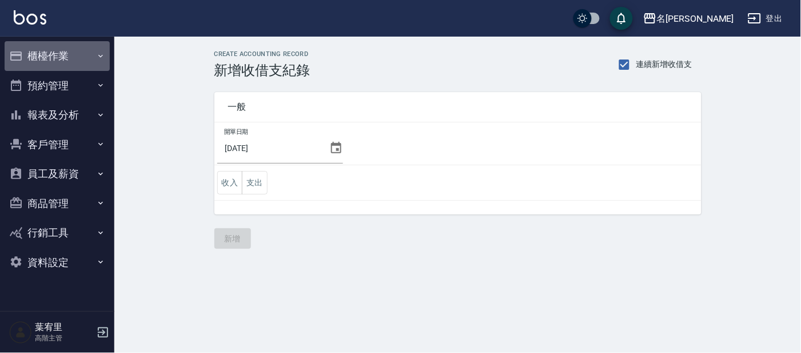
click at [57, 54] on button "櫃檯作業" at bounding box center [57, 56] width 105 height 30
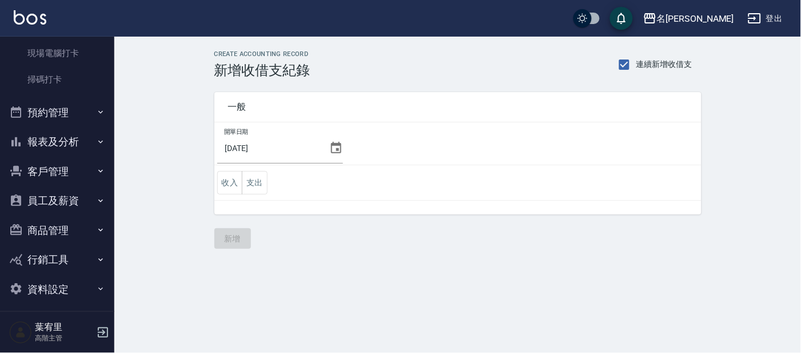
scroll to position [305, 0]
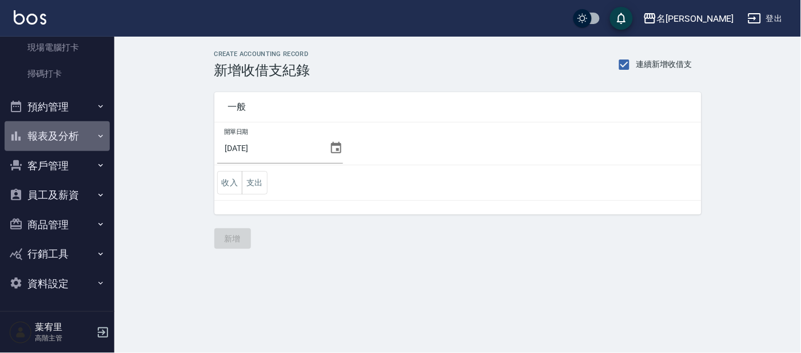
click at [64, 137] on button "報表及分析" at bounding box center [57, 136] width 105 height 30
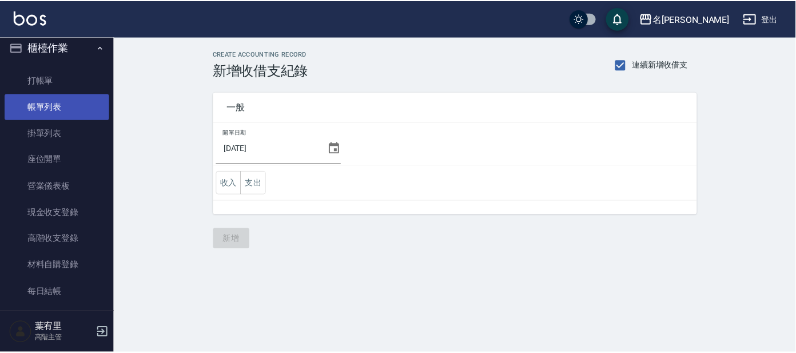
scroll to position [0, 0]
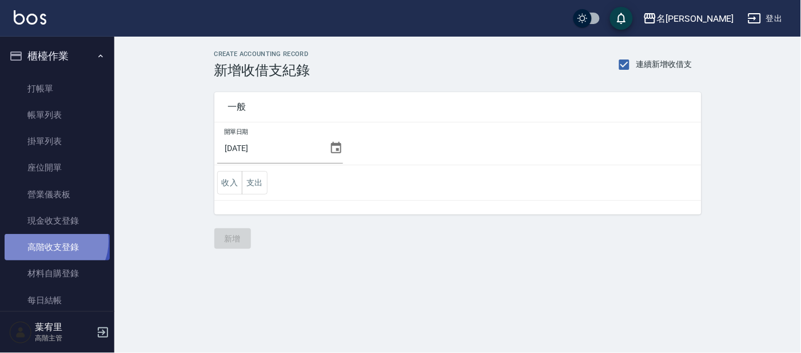
click at [53, 241] on link "高階收支登錄" at bounding box center [57, 247] width 105 height 26
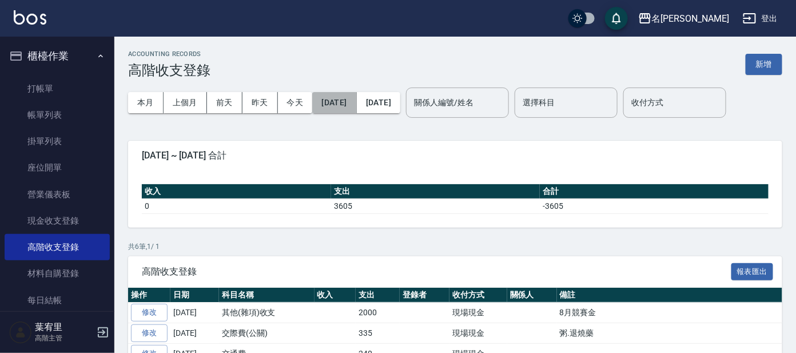
click at [350, 96] on button "2025/09/01" at bounding box center [334, 102] width 44 height 21
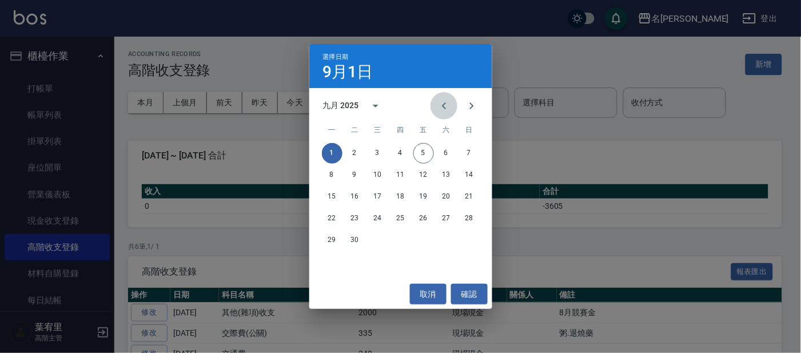
drag, startPoint x: 441, startPoint y: 106, endPoint x: 458, endPoint y: 149, distance: 45.4
click at [442, 106] on icon "Previous month" at bounding box center [444, 106] width 14 height 14
click at [465, 236] on button "31" at bounding box center [469, 240] width 21 height 21
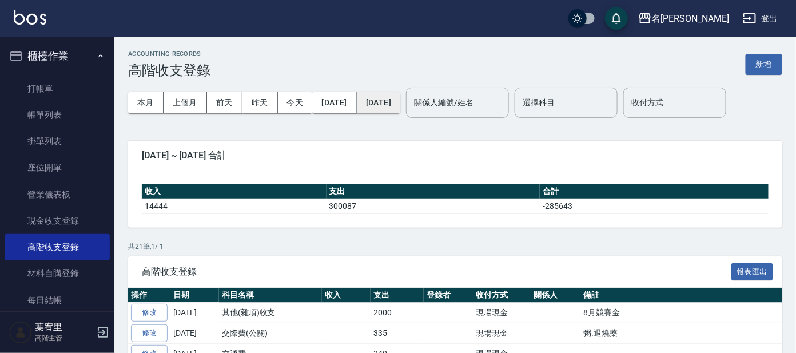
click at [400, 102] on button "[DATE]" at bounding box center [378, 102] width 43 height 21
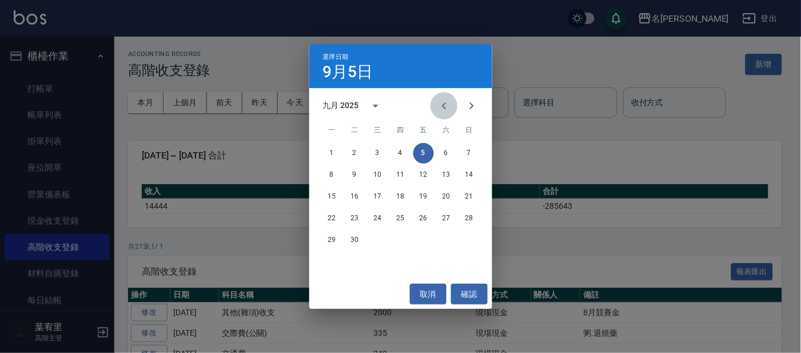
click at [445, 102] on icon "Previous month" at bounding box center [444, 105] width 4 height 7
click at [471, 240] on button "31" at bounding box center [469, 240] width 21 height 21
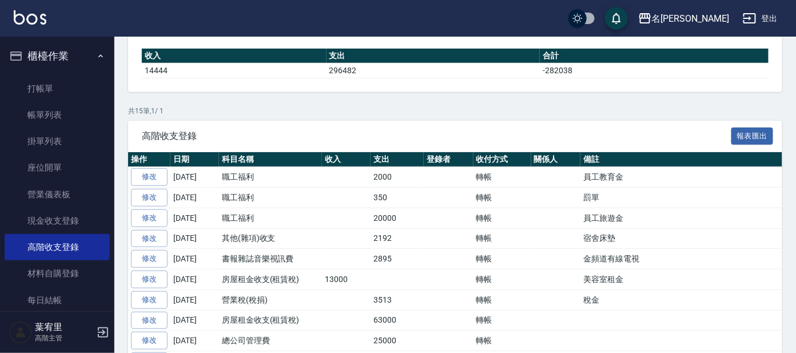
scroll to position [142, 0]
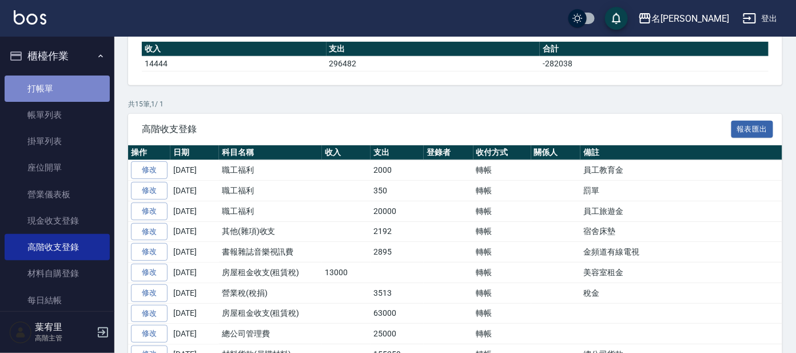
click at [57, 85] on link "打帳單" at bounding box center [57, 88] width 105 height 26
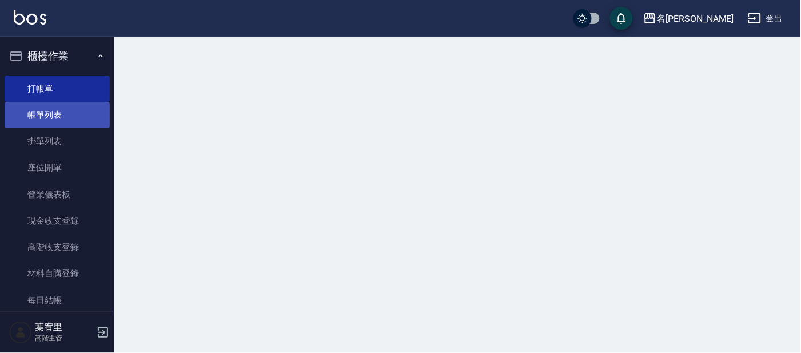
click at [70, 118] on link "帳單列表" at bounding box center [57, 115] width 105 height 26
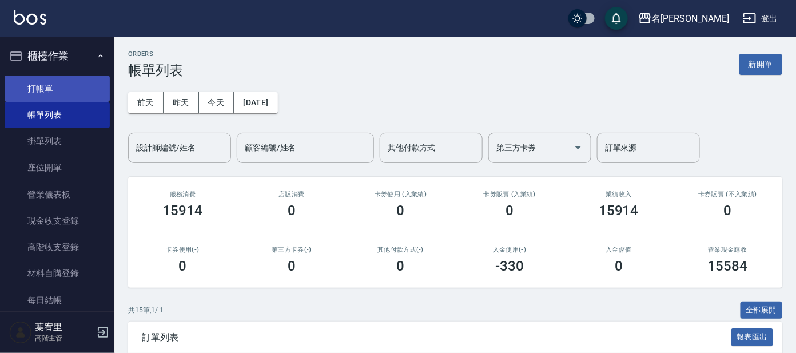
click at [49, 89] on link "打帳單" at bounding box center [57, 88] width 105 height 26
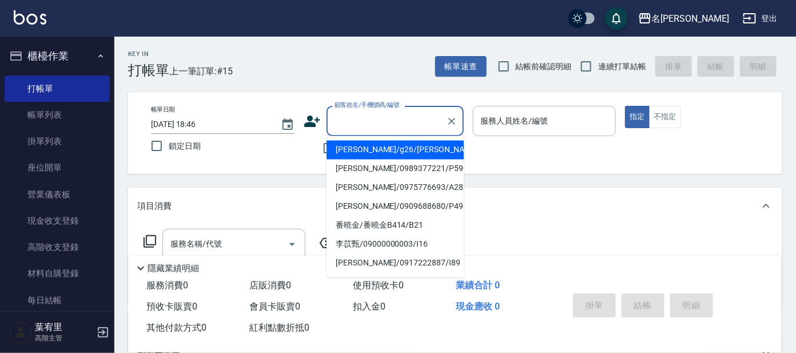
click at [403, 123] on input "顧客姓名/手機號碼/編號" at bounding box center [387, 121] width 110 height 20
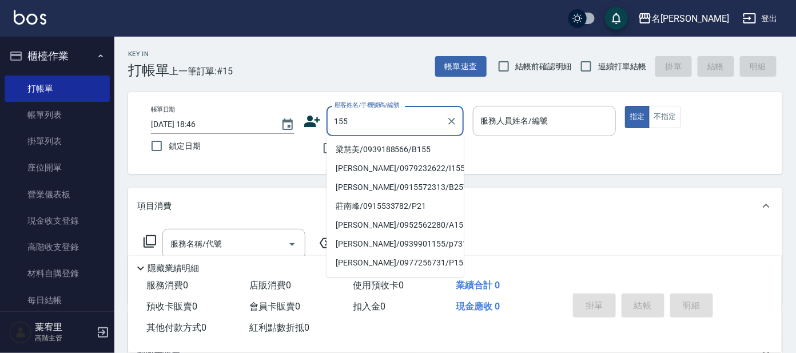
click at [377, 148] on li "梁慧美/0939188566/B155" at bounding box center [394, 150] width 137 height 19
type input "梁慧美/0939188566/B155"
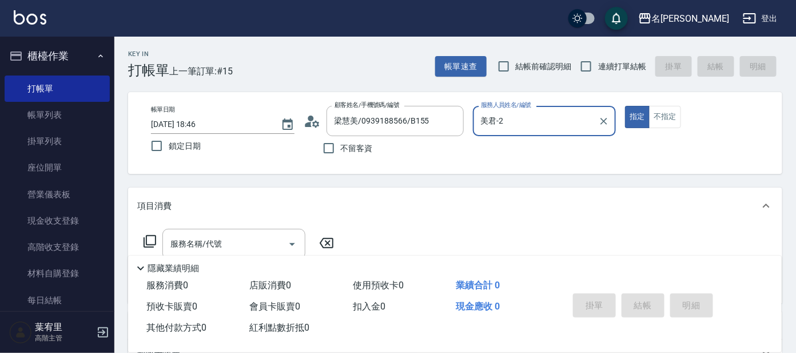
click at [535, 113] on input "美君-2" at bounding box center [536, 121] width 116 height 20
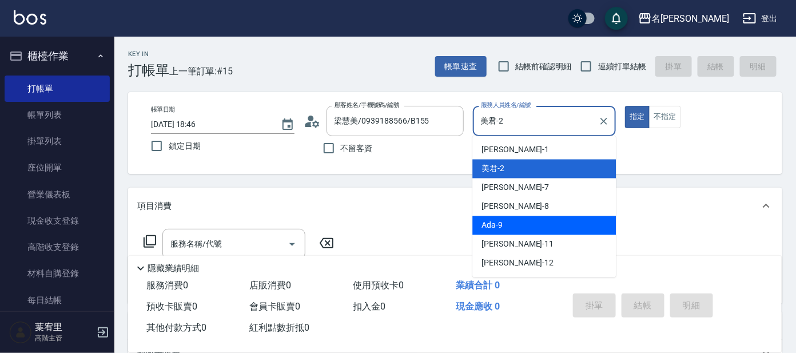
click at [543, 217] on div "Ada -9" at bounding box center [544, 225] width 144 height 19
type input "Ada-9"
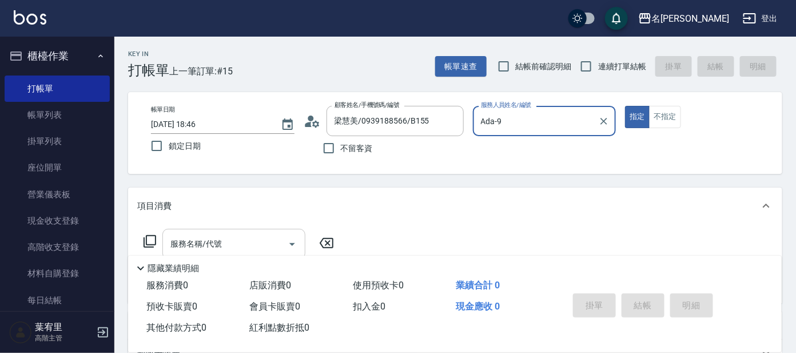
click at [280, 229] on div "服務名稱/代號" at bounding box center [233, 244] width 143 height 30
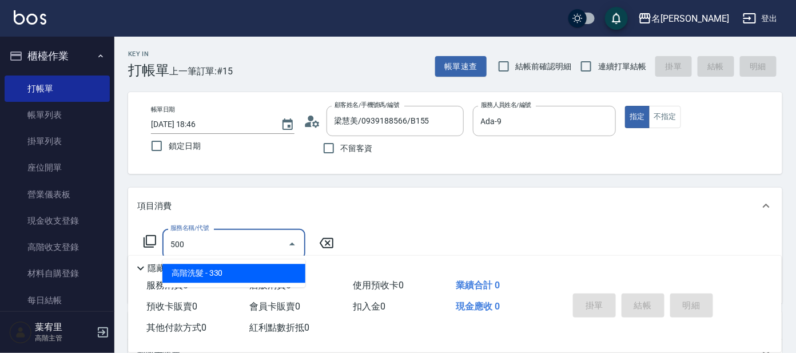
click at [242, 269] on span "高階洗髮 - 330" at bounding box center [233, 273] width 143 height 19
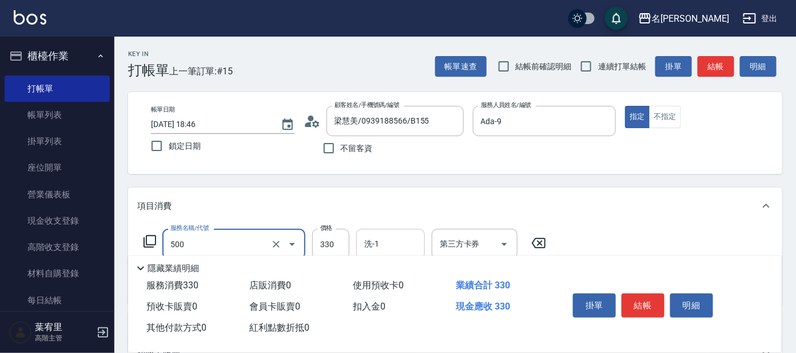
type input "高階洗髮(500)"
click at [389, 235] on input "洗-1" at bounding box center [390, 244] width 58 height 20
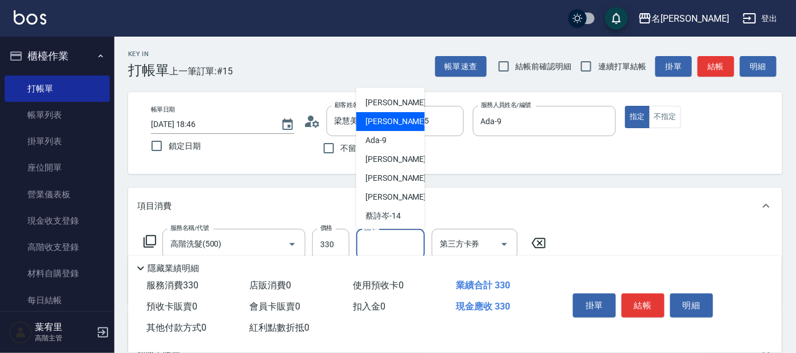
scroll to position [71, 0]
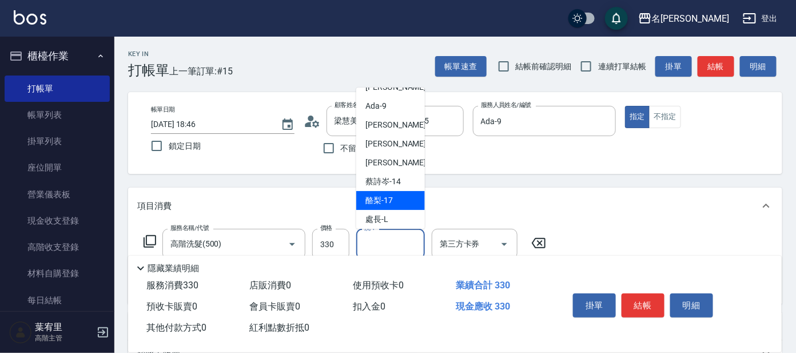
click at [400, 191] on div "酪梨 -17" at bounding box center [390, 200] width 69 height 19
type input "酪梨-17"
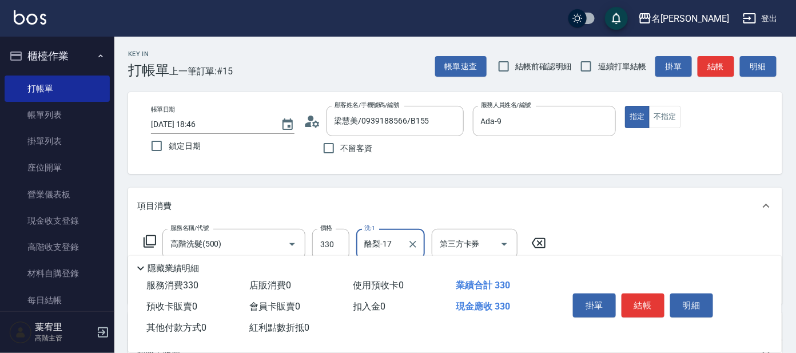
click at [644, 293] on button "結帳" at bounding box center [643, 305] width 43 height 24
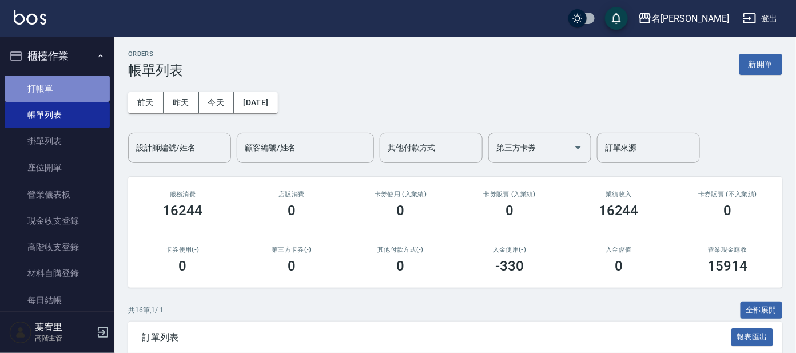
click at [77, 87] on link "打帳單" at bounding box center [57, 88] width 105 height 26
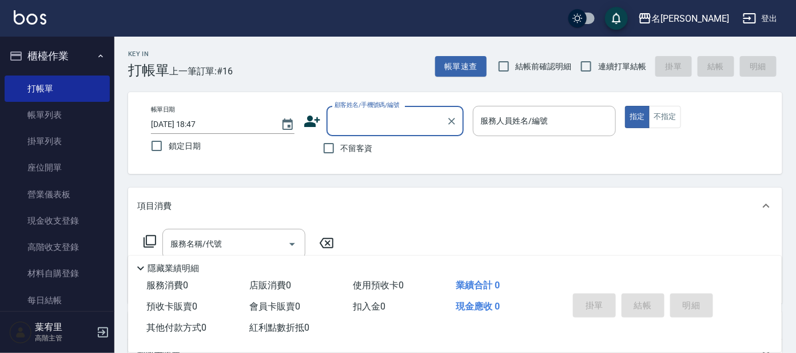
click at [398, 125] on input "顧客姓名/手機號碼/編號" at bounding box center [387, 121] width 110 height 20
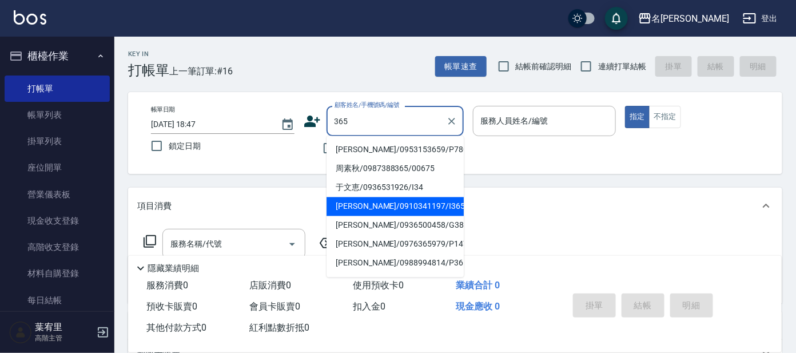
click at [443, 207] on li "[PERSON_NAME]/0910341197/I365" at bounding box center [394, 206] width 137 height 19
type input "[PERSON_NAME]/0910341197/I365"
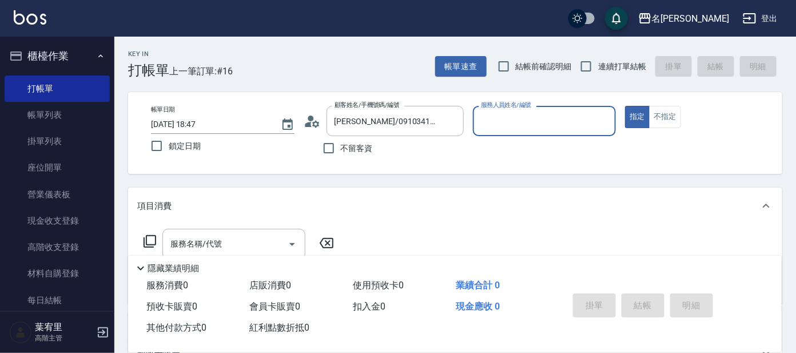
type input "Ada-9"
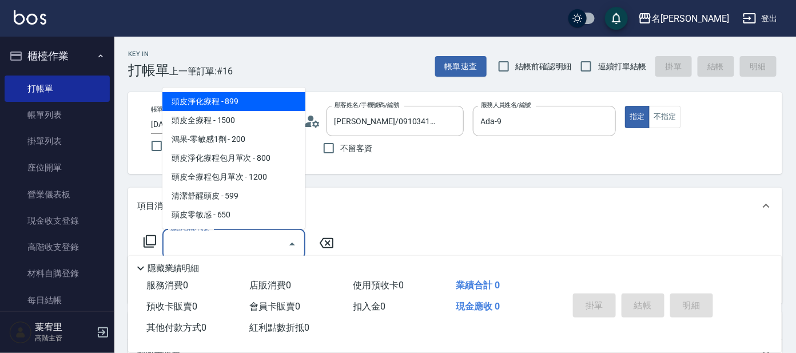
click at [206, 238] on div "服務名稱/代號 服務名稱/代號" at bounding box center [233, 244] width 143 height 30
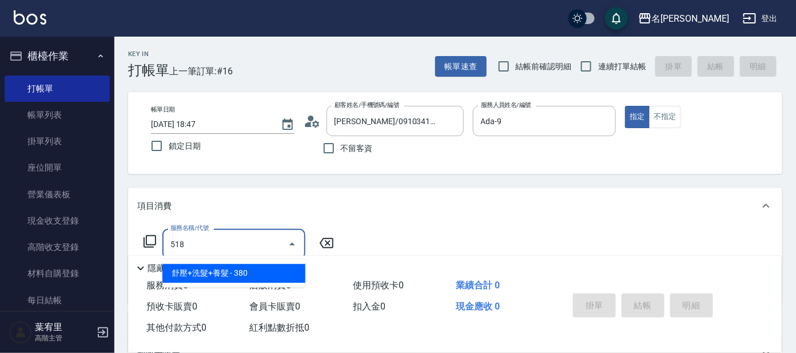
click at [213, 266] on span "舒壓+洗髮+養髮 - 380" at bounding box center [233, 273] width 143 height 19
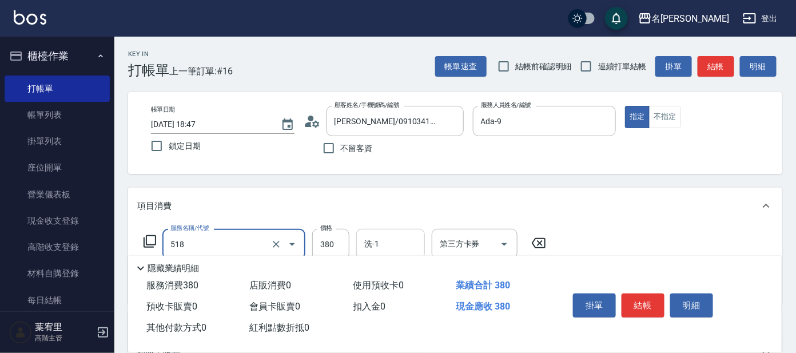
type input "舒壓+洗髮+養髮(518)"
click at [385, 252] on input "洗-1" at bounding box center [390, 244] width 58 height 20
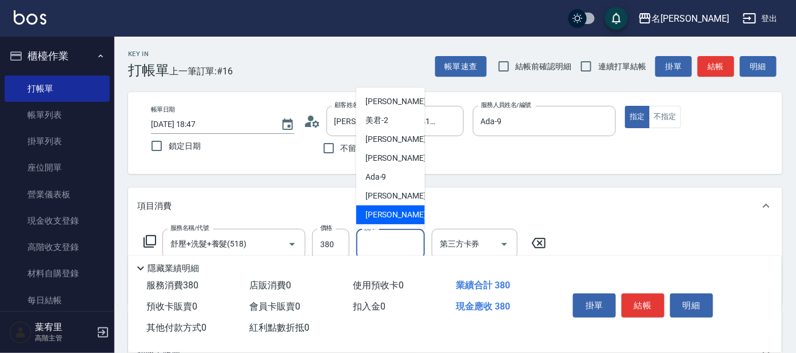
scroll to position [71, 0]
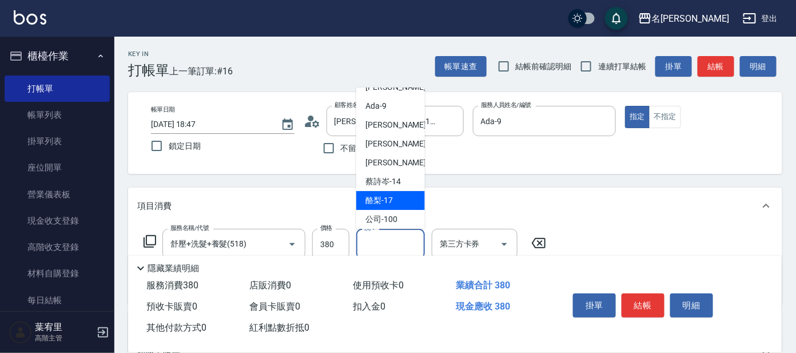
click at [388, 199] on span "酪梨 -17" at bounding box center [378, 200] width 27 height 12
type input "酪梨-17"
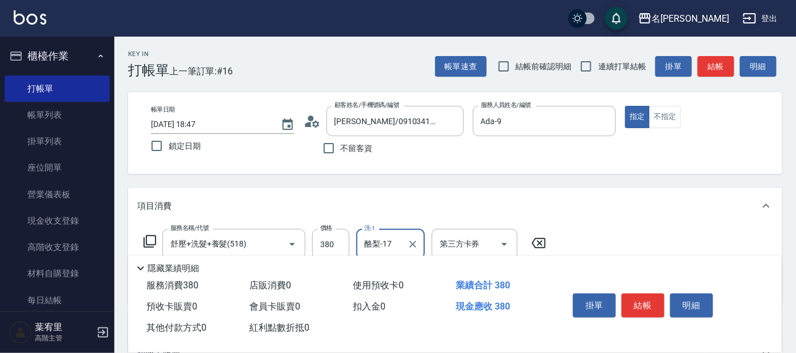
click at [149, 237] on icon at bounding box center [150, 241] width 14 height 14
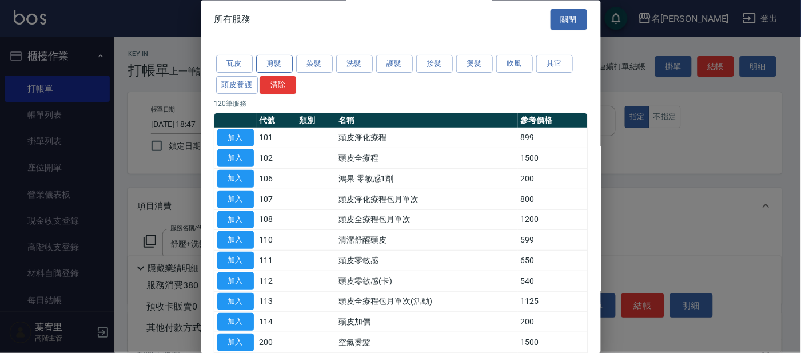
click at [277, 59] on button "剪髮" at bounding box center [274, 64] width 37 height 18
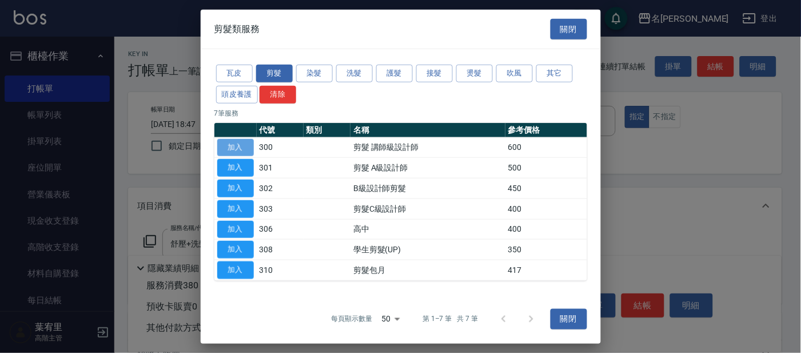
click at [244, 145] on button "加入" at bounding box center [235, 147] width 37 height 18
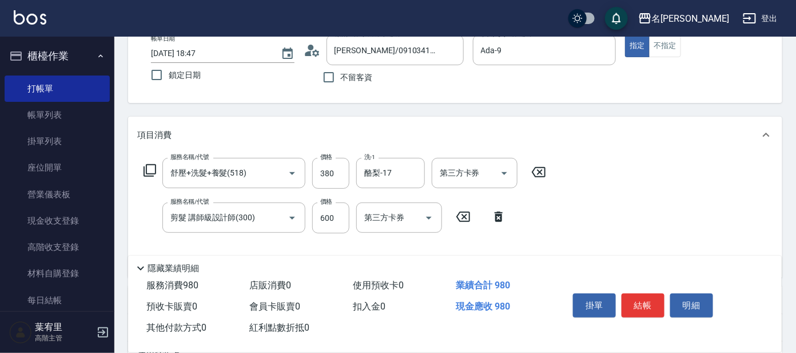
click at [313, 42] on icon at bounding box center [312, 50] width 17 height 17
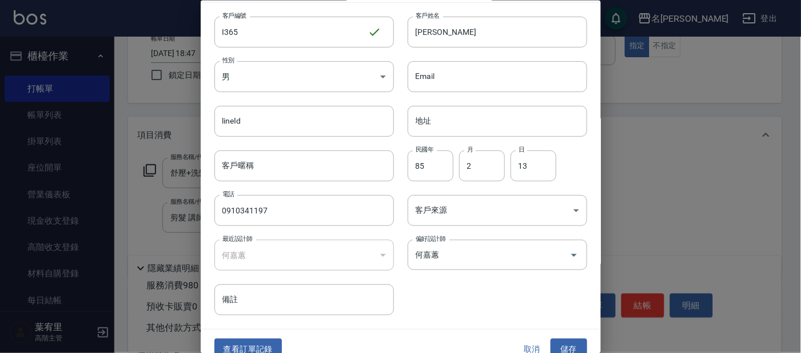
scroll to position [43, 0]
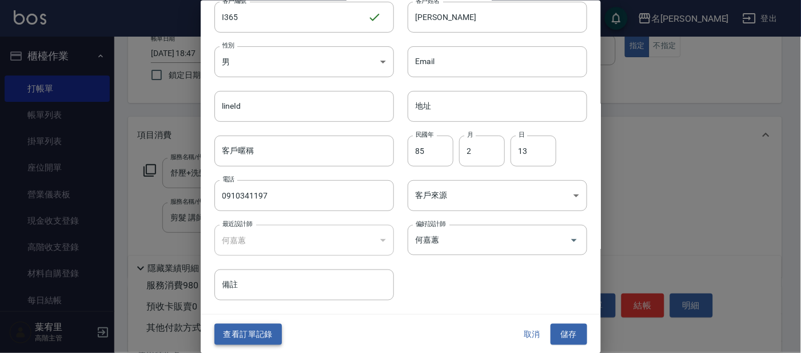
click at [233, 329] on button "查看訂單記錄" at bounding box center [247, 334] width 67 height 21
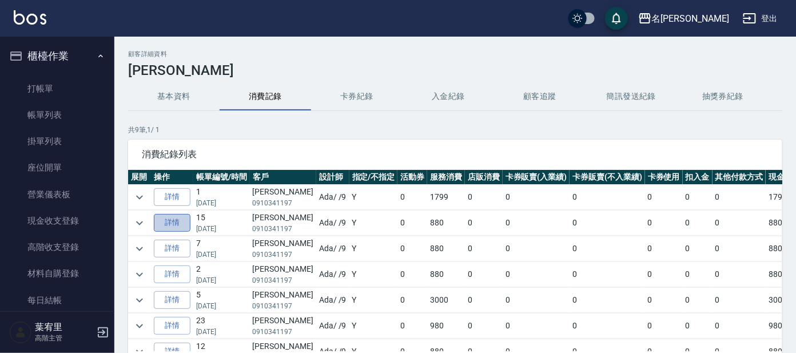
click at [172, 217] on link "詳情" at bounding box center [172, 223] width 37 height 18
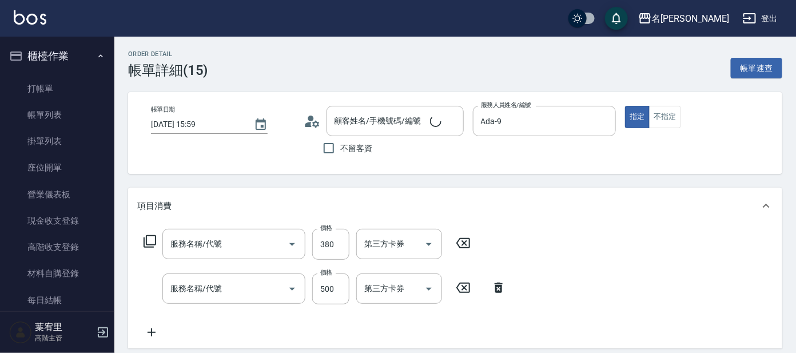
type input "2025/06/16 15:59"
type input "Ada-9"
type input "舒壓+洗髮+養髮(518)"
type input "剪髮 A級設計師(301)"
type input "[PERSON_NAME]/0910341197/I365"
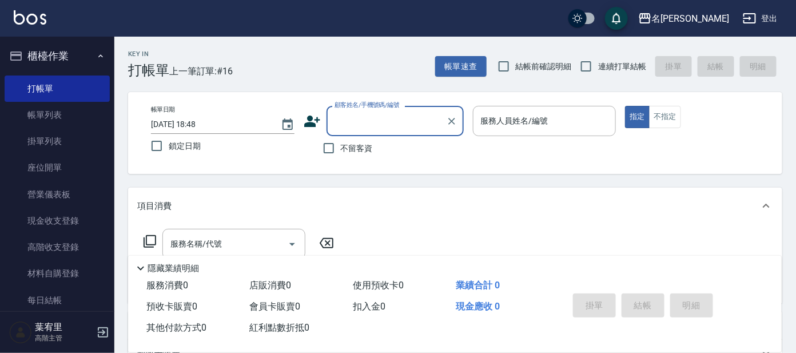
click at [403, 119] on input "顧客姓名/手機號碼/編號" at bounding box center [387, 121] width 110 height 20
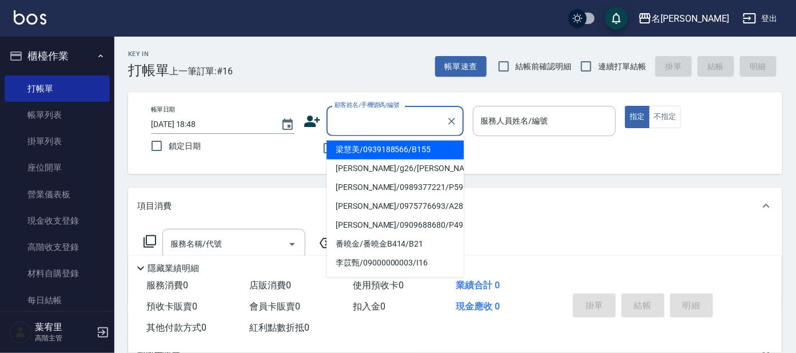
drag, startPoint x: 389, startPoint y: 125, endPoint x: 372, endPoint y: 129, distance: 18.2
click at [388, 125] on input "顧客姓名/手機號碼/編號" at bounding box center [387, 121] width 110 height 20
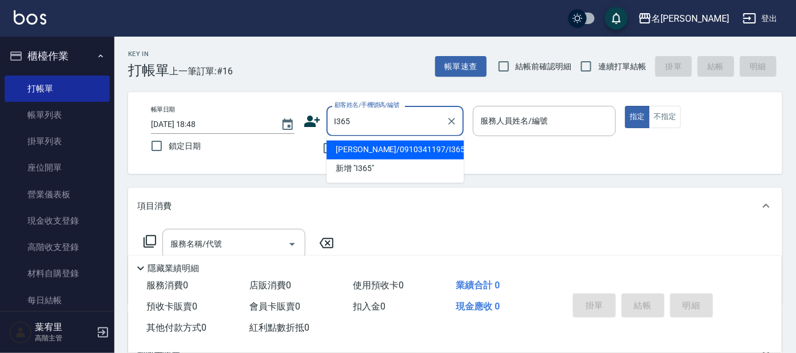
click at [424, 155] on li "[PERSON_NAME]/0910341197/I365" at bounding box center [394, 150] width 137 height 19
type input "[PERSON_NAME]/0910341197/I365"
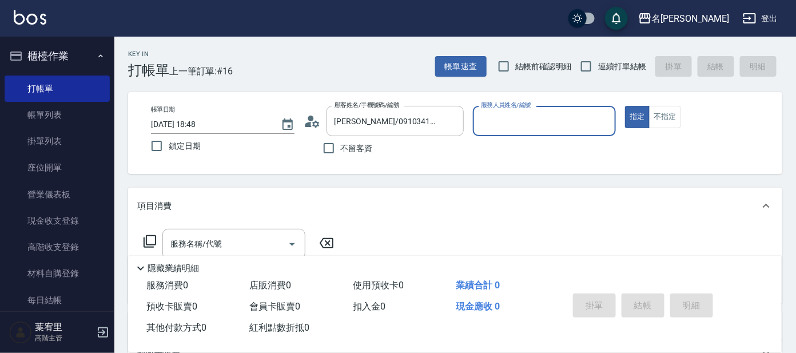
type input "Ada-9"
drag, startPoint x: 186, startPoint y: 249, endPoint x: 209, endPoint y: 231, distance: 29.3
click at [187, 249] on input "服務名稱/代號" at bounding box center [225, 244] width 115 height 20
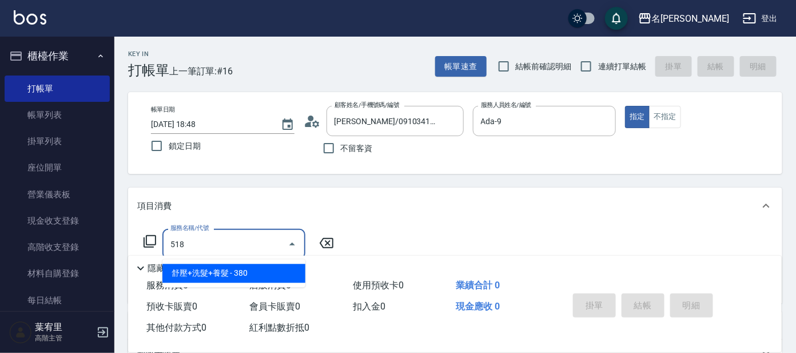
click at [279, 269] on span "舒壓+洗髮+養髮 - 380" at bounding box center [233, 273] width 143 height 19
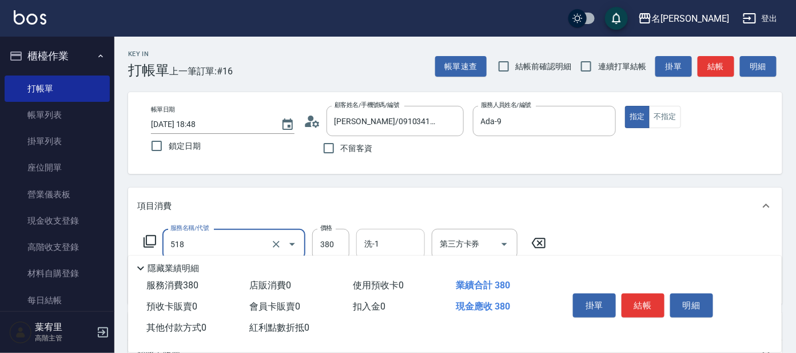
type input "舒壓+洗髮+養髮(518)"
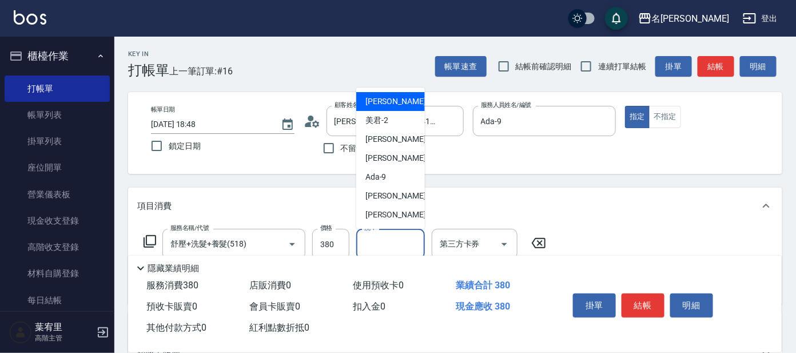
click at [399, 238] on input "洗-1" at bounding box center [390, 244] width 58 height 20
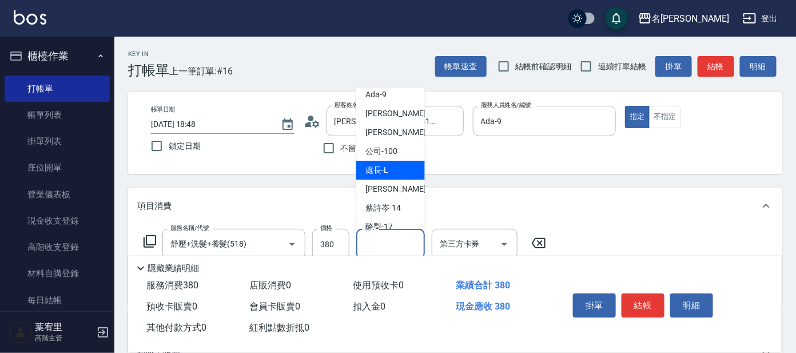
scroll to position [94, 0]
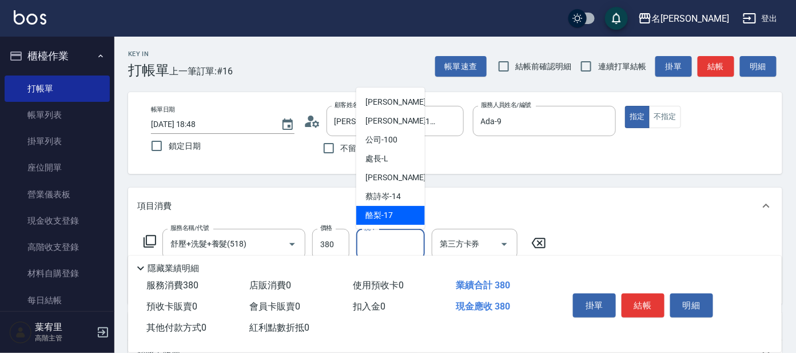
click at [389, 213] on span "酪梨 -17" at bounding box center [378, 215] width 27 height 12
type input "酪梨-17"
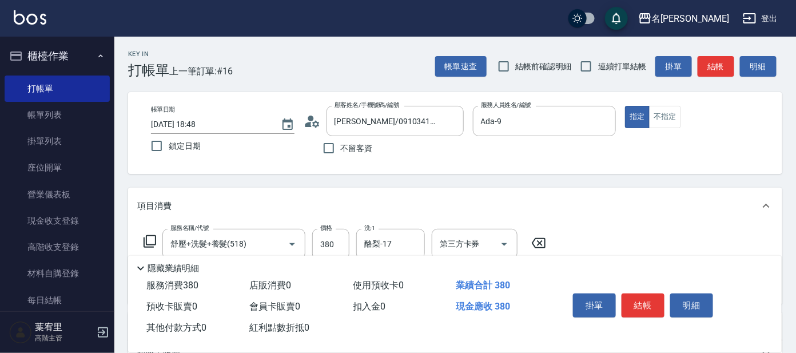
click at [144, 234] on icon at bounding box center [150, 241] width 14 height 14
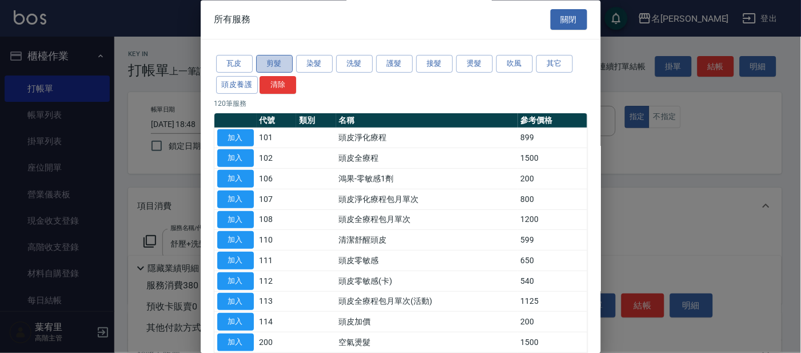
click at [280, 62] on button "剪髮" at bounding box center [274, 64] width 37 height 18
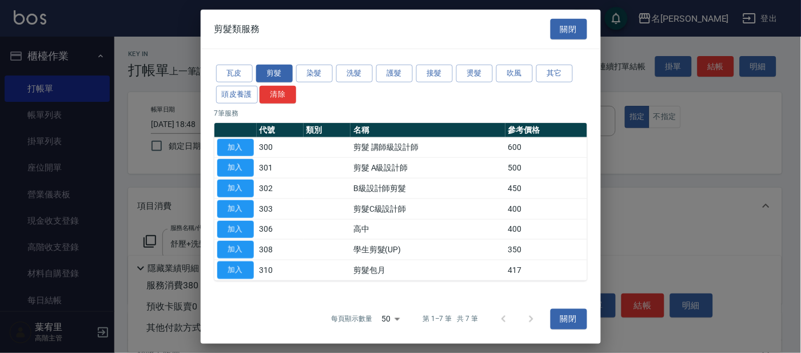
click at [242, 156] on td "加入" at bounding box center [235, 147] width 42 height 21
click at [228, 162] on button "加入" at bounding box center [235, 168] width 37 height 18
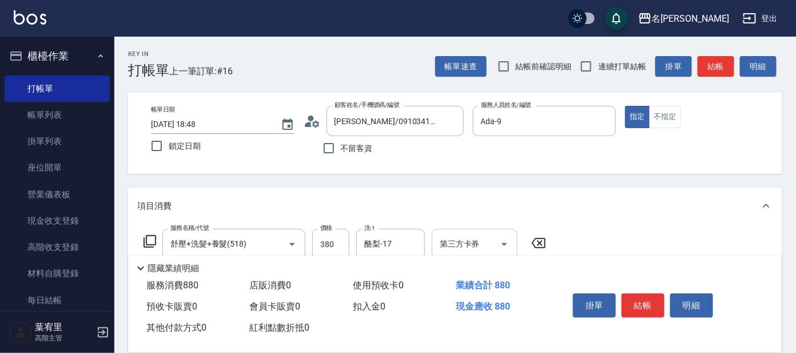
scroll to position [71, 0]
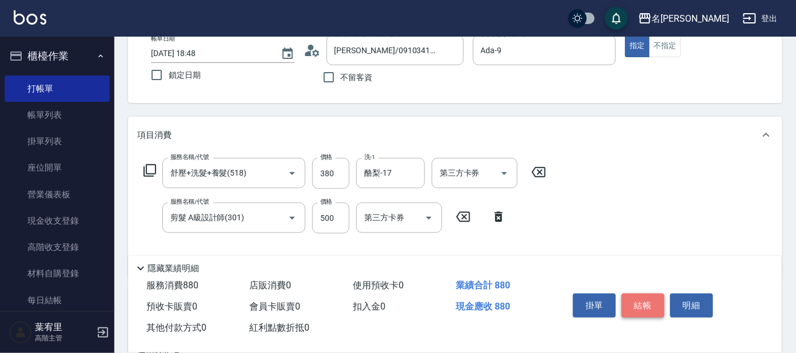
click at [632, 293] on button "結帳" at bounding box center [643, 305] width 43 height 24
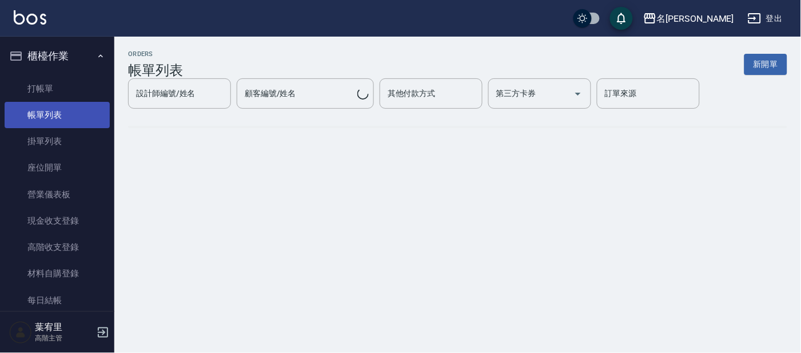
click at [30, 108] on link "帳單列表" at bounding box center [57, 115] width 105 height 26
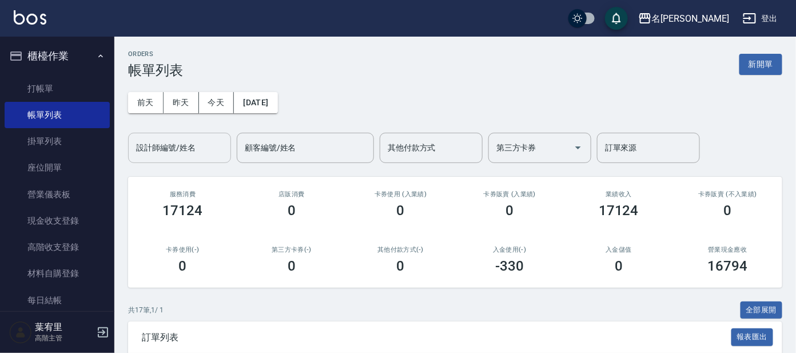
click at [213, 158] on div "設計師編號/姓名" at bounding box center [179, 148] width 103 height 30
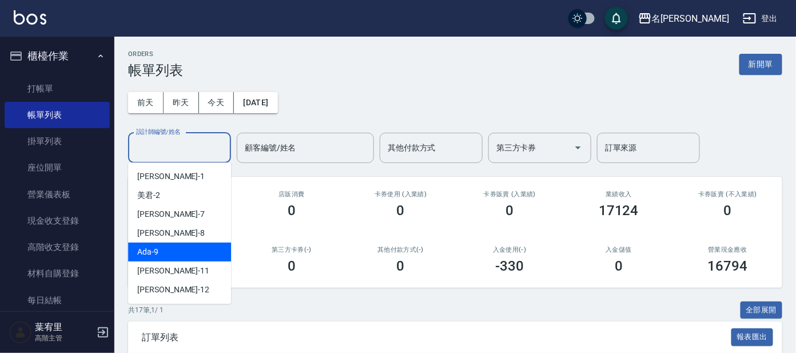
click at [186, 252] on div "Ada -9" at bounding box center [179, 251] width 103 height 19
type input "Ada-9"
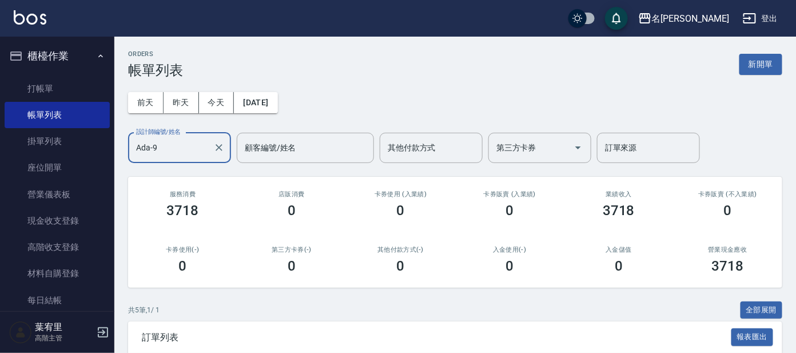
click at [216, 150] on icon "Clear" at bounding box center [218, 147] width 11 height 11
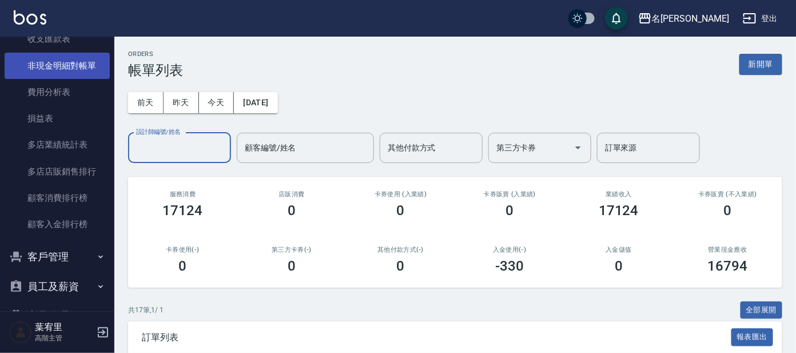
scroll to position [1286, 0]
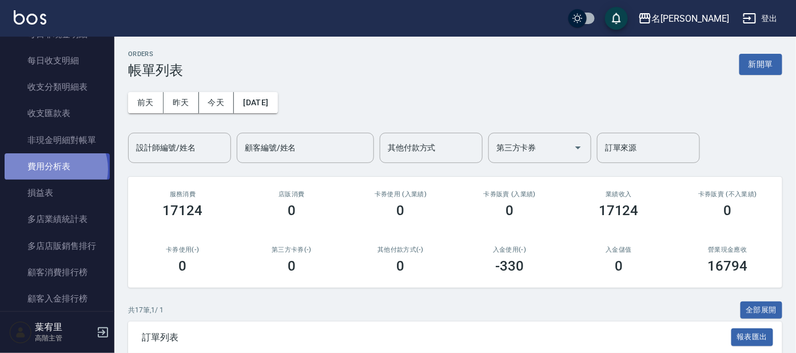
click at [53, 168] on link "費用分析表" at bounding box center [57, 166] width 105 height 26
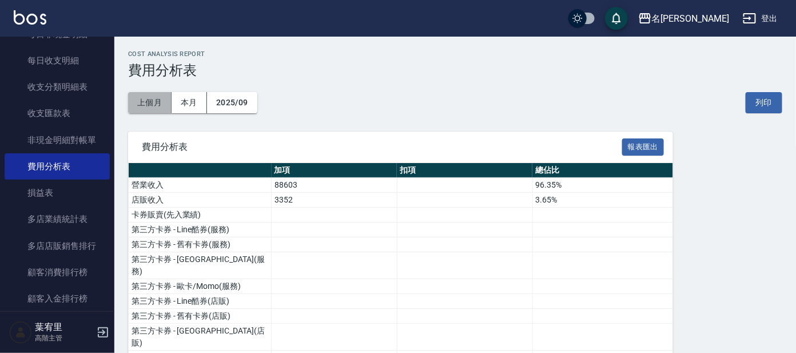
click at [157, 106] on button "上個月" at bounding box center [149, 102] width 43 height 21
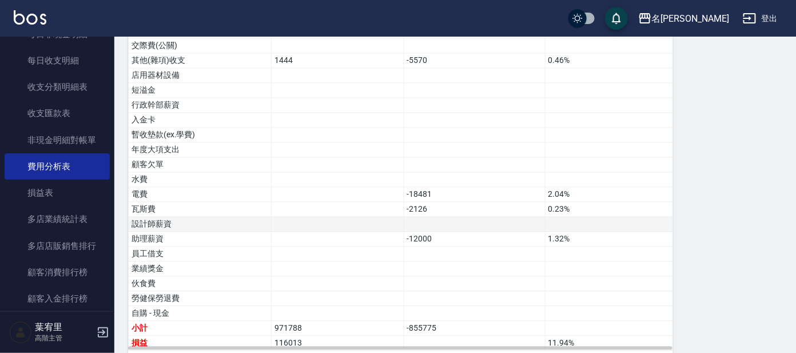
scroll to position [729, 0]
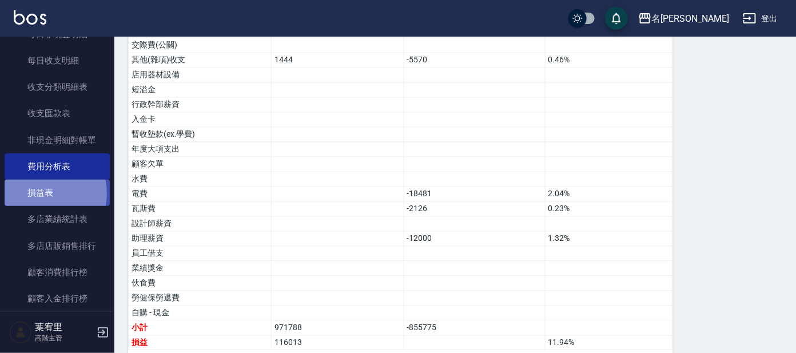
click at [45, 192] on link "損益表" at bounding box center [57, 193] width 105 height 26
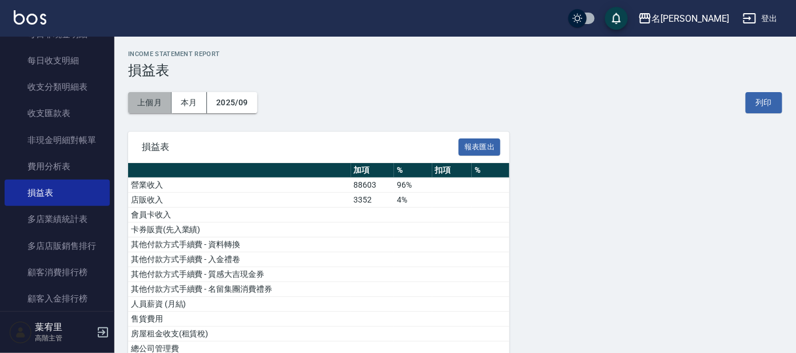
click at [152, 103] on button "上個月" at bounding box center [149, 102] width 43 height 21
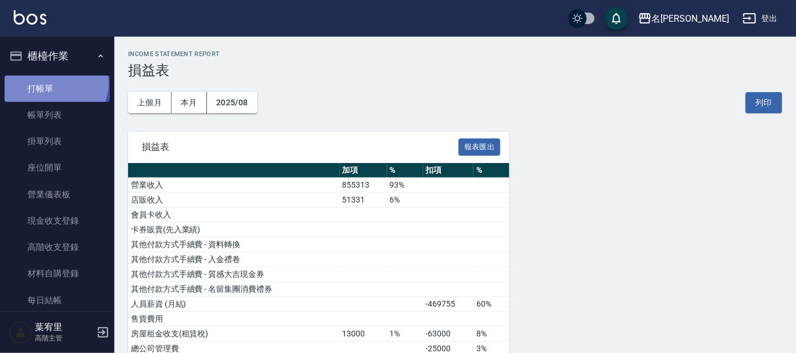
click at [53, 83] on link "打帳單" at bounding box center [57, 88] width 105 height 26
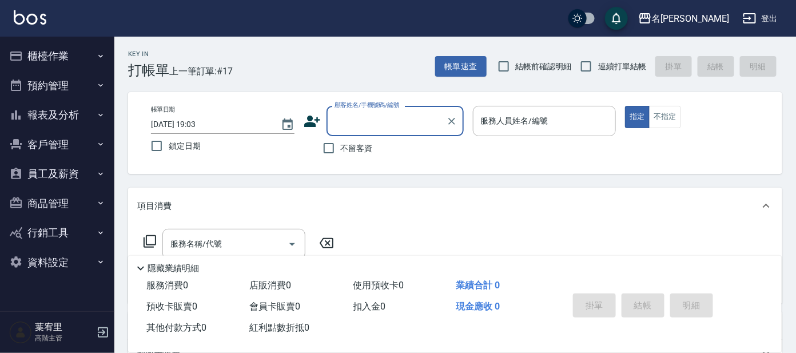
click at [409, 123] on input "顧客姓名/手機號碼/編號" at bounding box center [387, 121] width 110 height 20
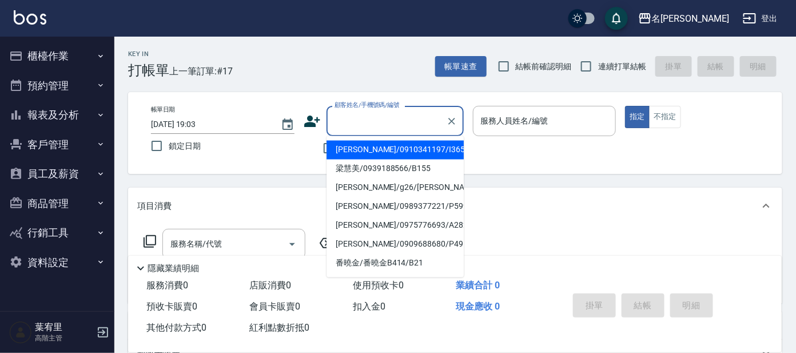
type input "b"
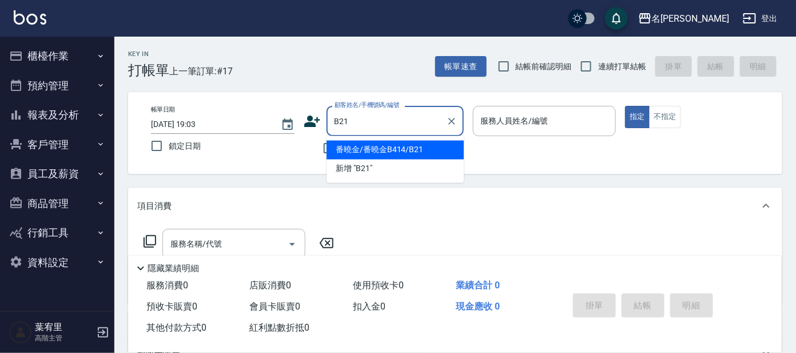
type input "番曉金/番曉金B414/B21"
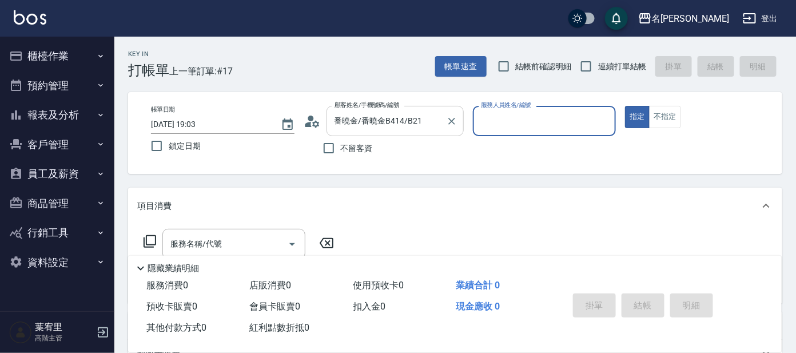
type input "美君-2"
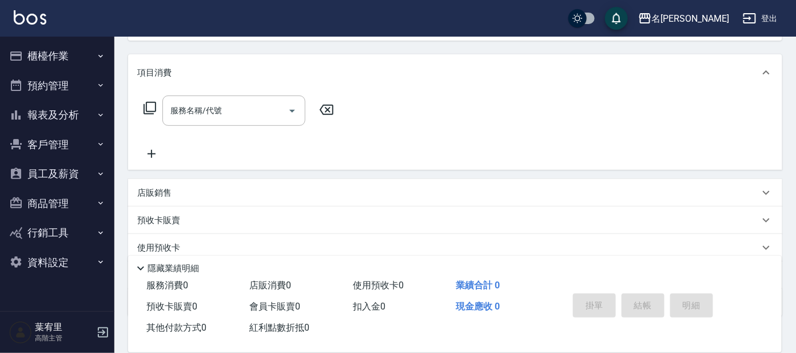
scroll to position [142, 0]
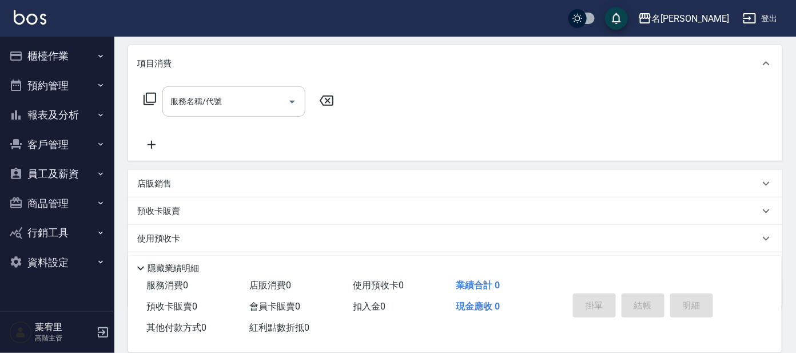
click at [184, 103] on div "服務名稱/代號 服務名稱/代號" at bounding box center [233, 101] width 143 height 30
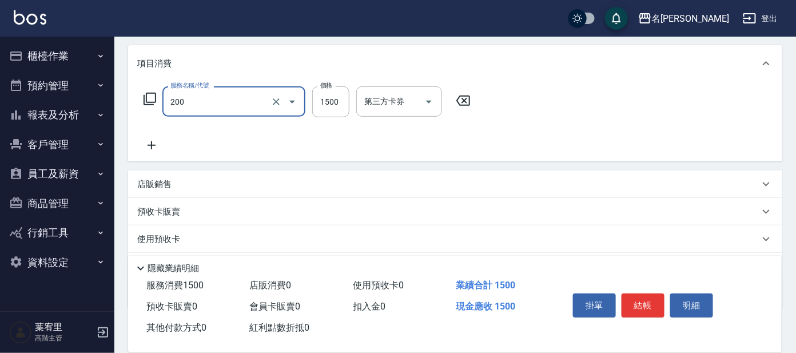
type input "空氣燙髮(200)"
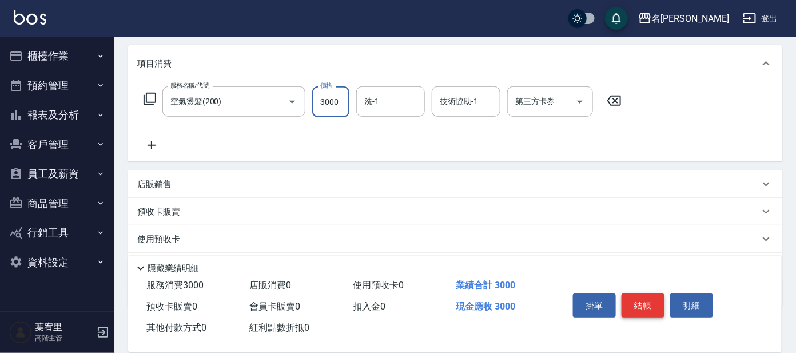
type input "3000"
click at [651, 295] on button "結帳" at bounding box center [643, 305] width 43 height 24
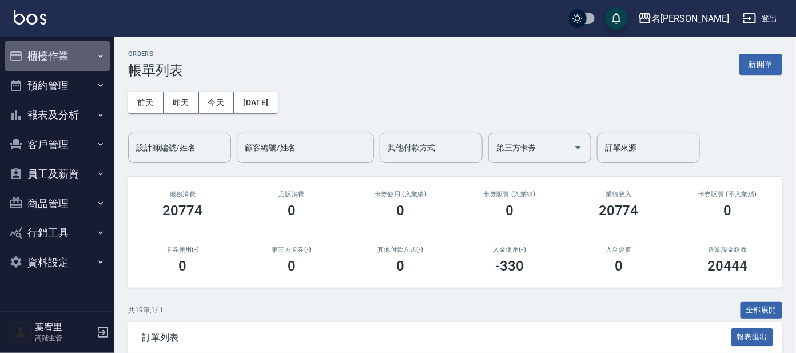
click at [69, 62] on button "櫃檯作業" at bounding box center [57, 56] width 105 height 30
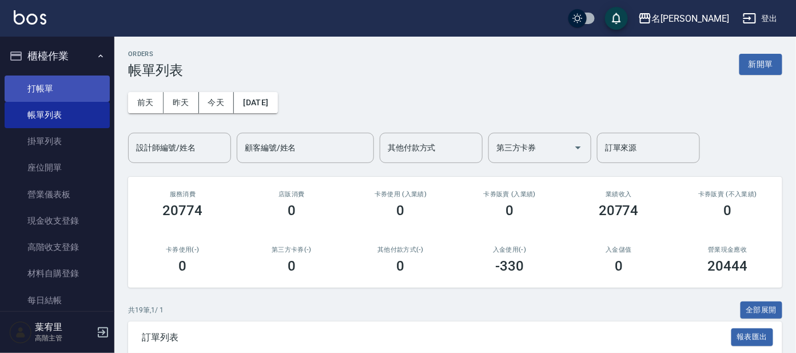
click at [65, 81] on link "打帳單" at bounding box center [57, 88] width 105 height 26
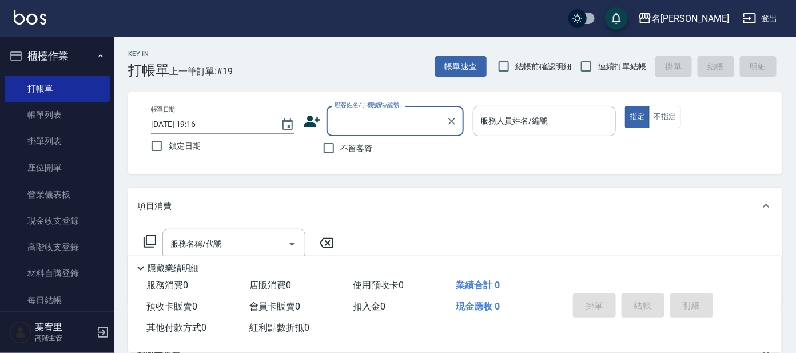
click at [352, 123] on input "顧客姓名/手機號碼/編號" at bounding box center [387, 121] width 110 height 20
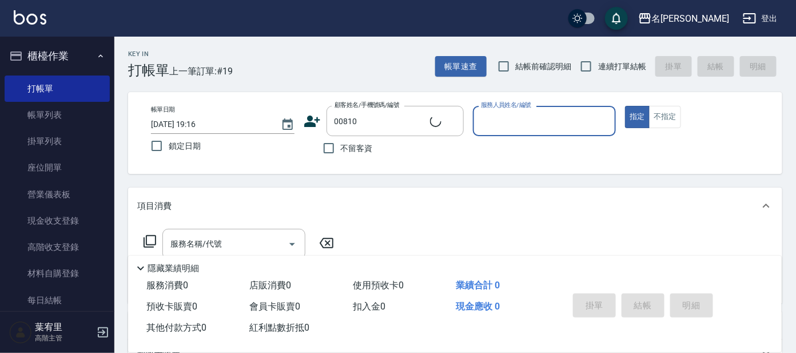
type input "[PERSON_NAME]/0932255682/00810"
click at [508, 116] on input "服務人員姓名/編號" at bounding box center [544, 121] width 133 height 20
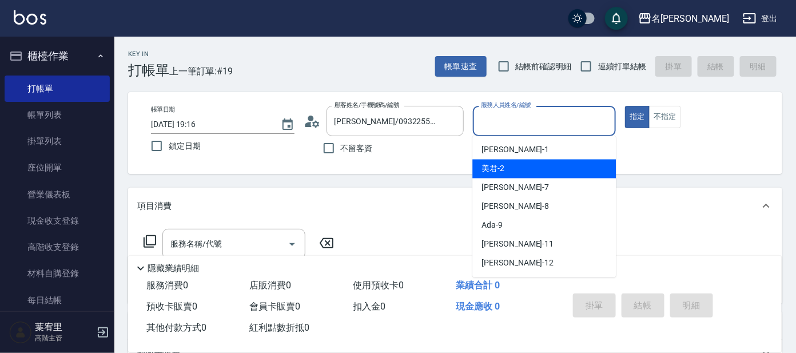
click at [536, 170] on div "美君 -2" at bounding box center [544, 169] width 144 height 19
type input "美君-2"
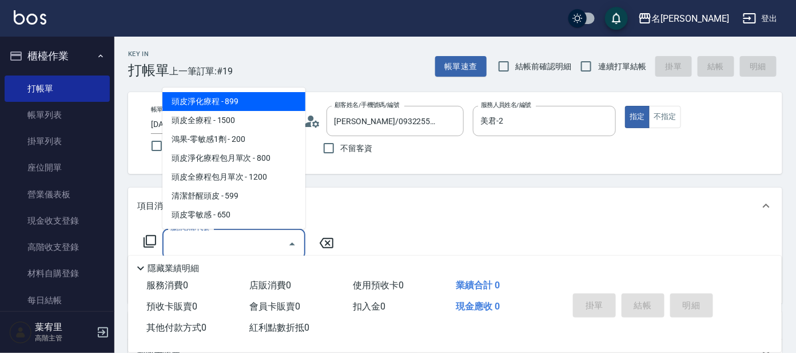
click at [252, 242] on input "服務名稱/代號" at bounding box center [225, 244] width 115 height 20
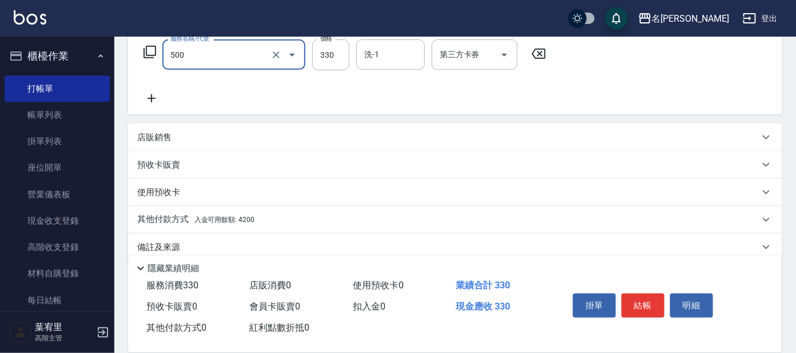
scroll to position [204, 0]
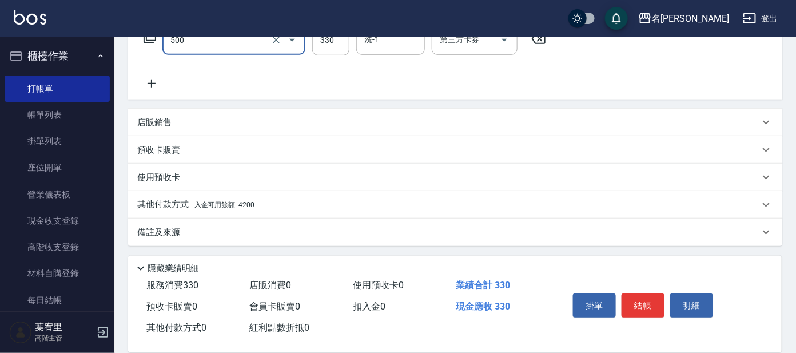
type input "高階洗髮(500)"
click at [236, 201] on span "入金可用餘額: 4200" at bounding box center [224, 205] width 60 height 8
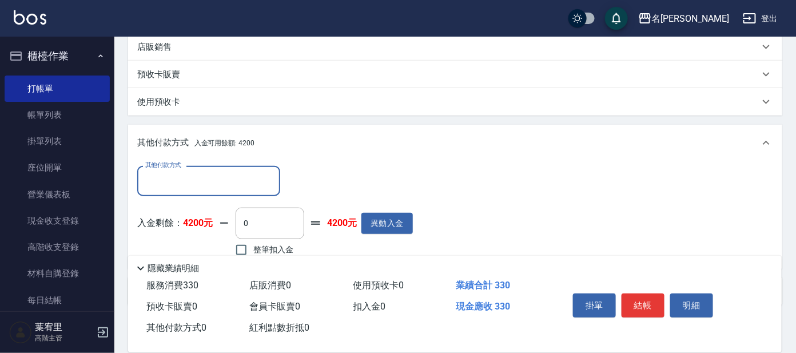
scroll to position [338, 0]
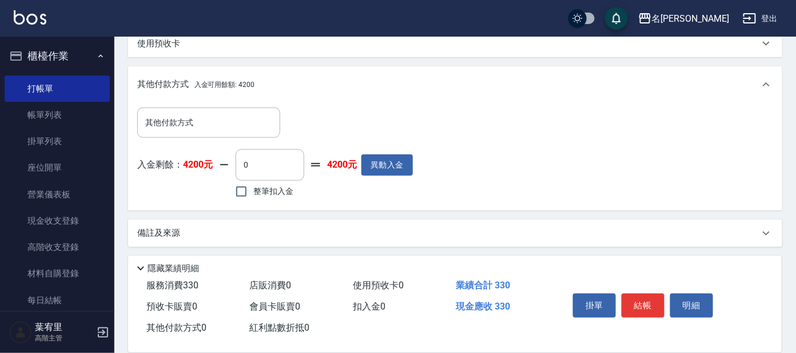
click at [276, 192] on span "整筆扣入金" at bounding box center [273, 191] width 40 height 12
click at [253, 192] on input "整筆扣入金" at bounding box center [241, 192] width 24 height 24
checkbox input "true"
type input "330"
click at [636, 297] on button "結帳" at bounding box center [643, 305] width 43 height 24
